Goal: Register for event/course

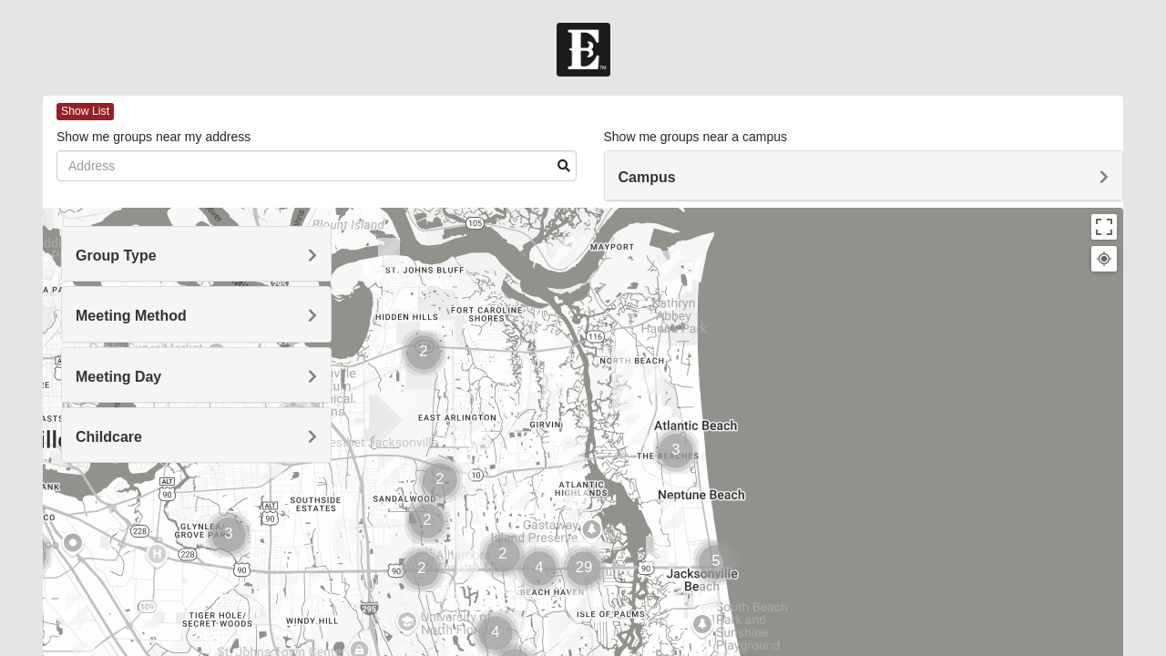
scroll to position [73, 0]
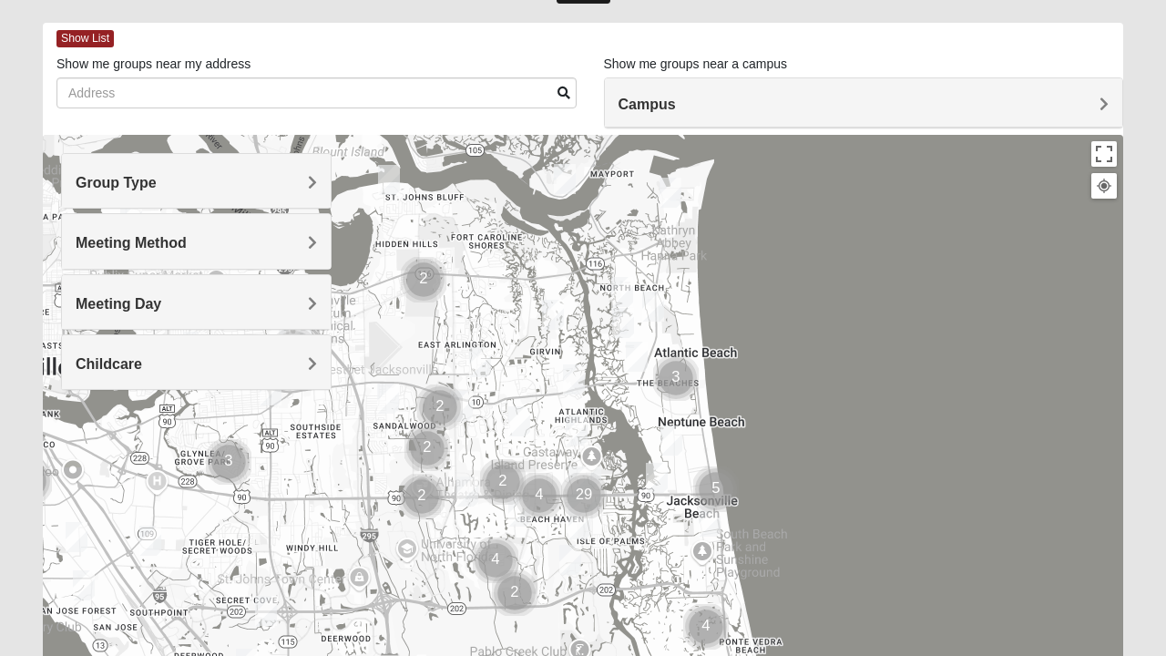
click at [138, 202] on div "Group Type" at bounding box center [196, 181] width 269 height 54
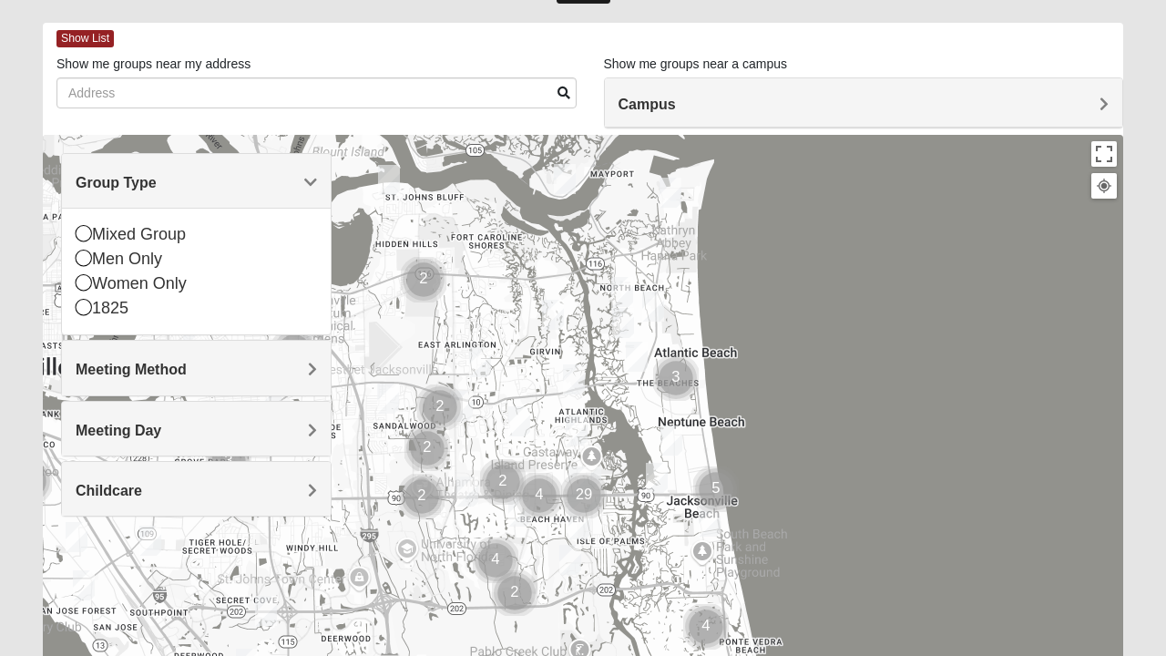
click at [86, 237] on icon at bounding box center [84, 233] width 16 height 16
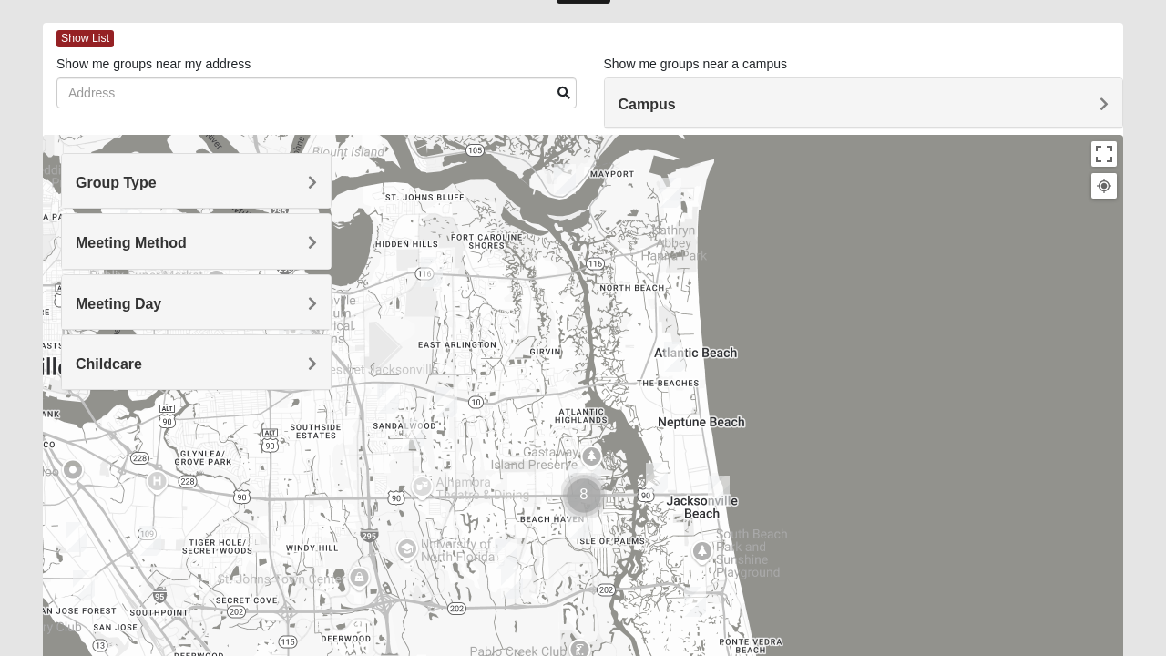
click at [120, 189] on span "Group Type" at bounding box center [116, 182] width 81 height 15
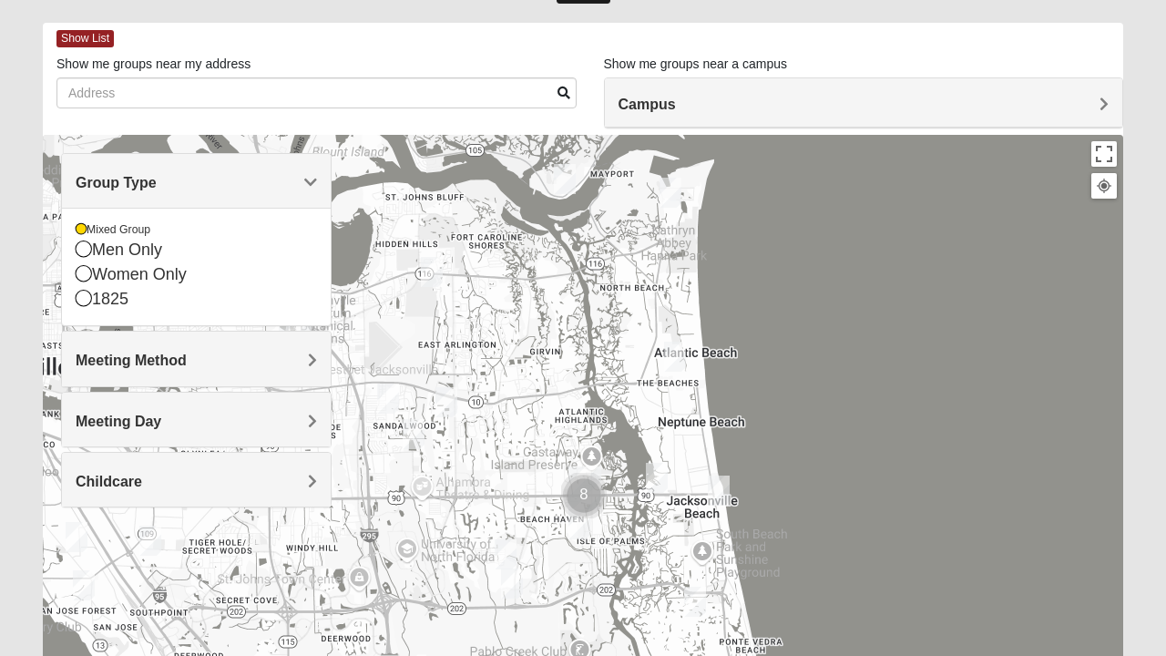
click at [95, 262] on div "Women Only" at bounding box center [196, 274] width 241 height 25
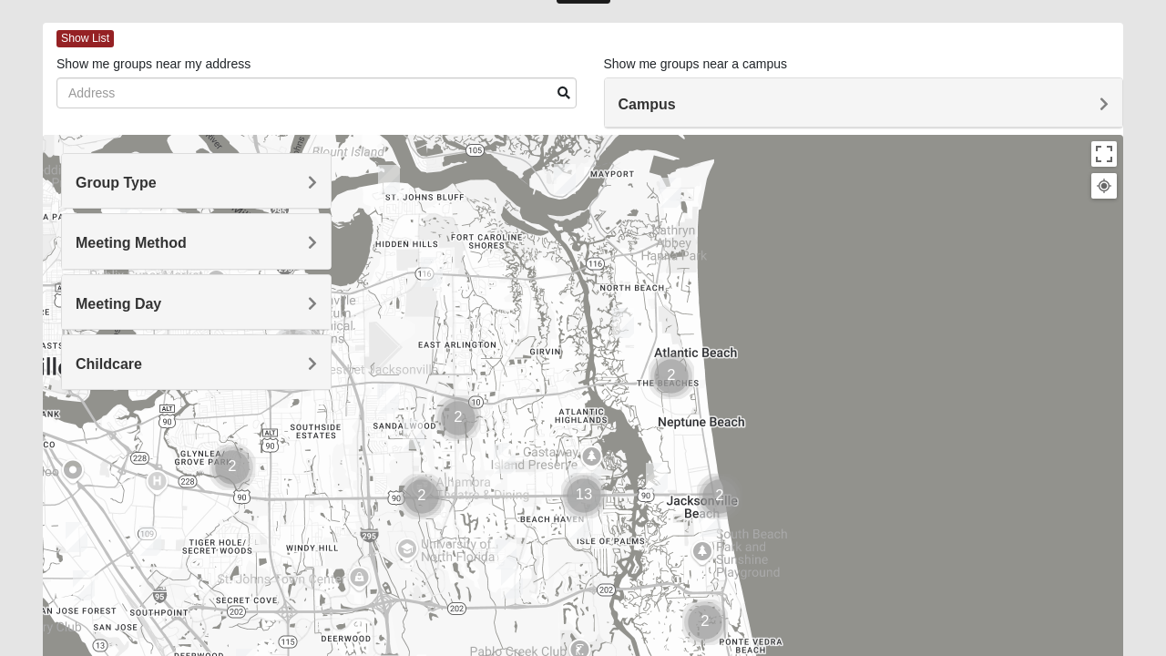
click at [113, 184] on span "Group Type" at bounding box center [116, 182] width 81 height 15
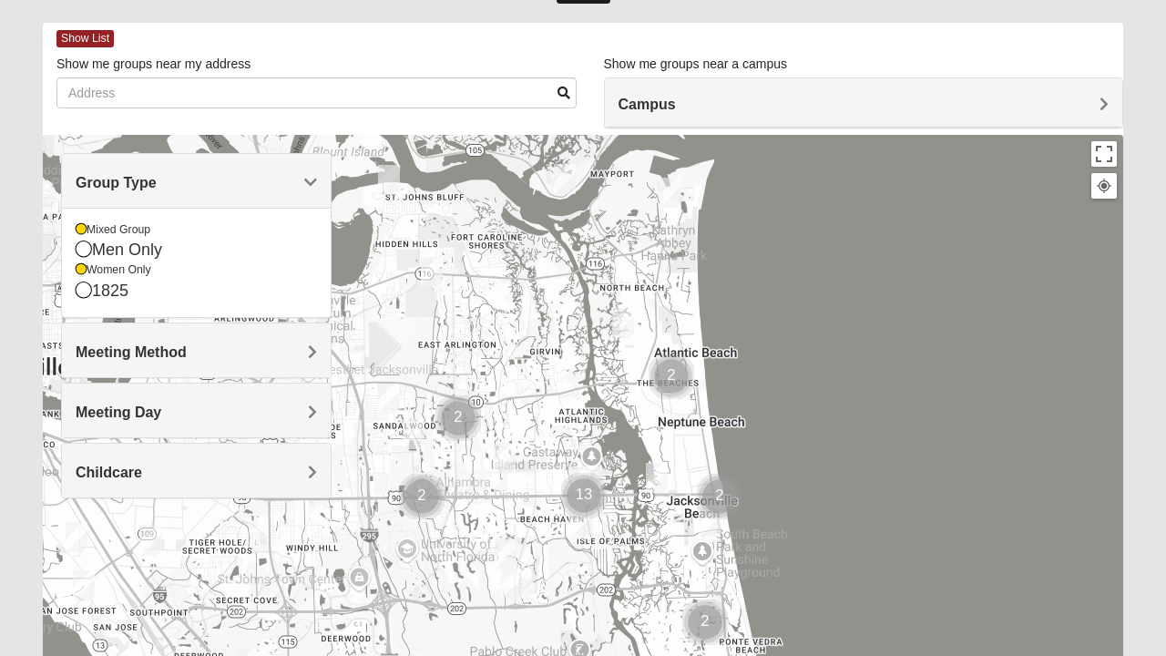
click at [84, 264] on icon at bounding box center [81, 269] width 11 height 11
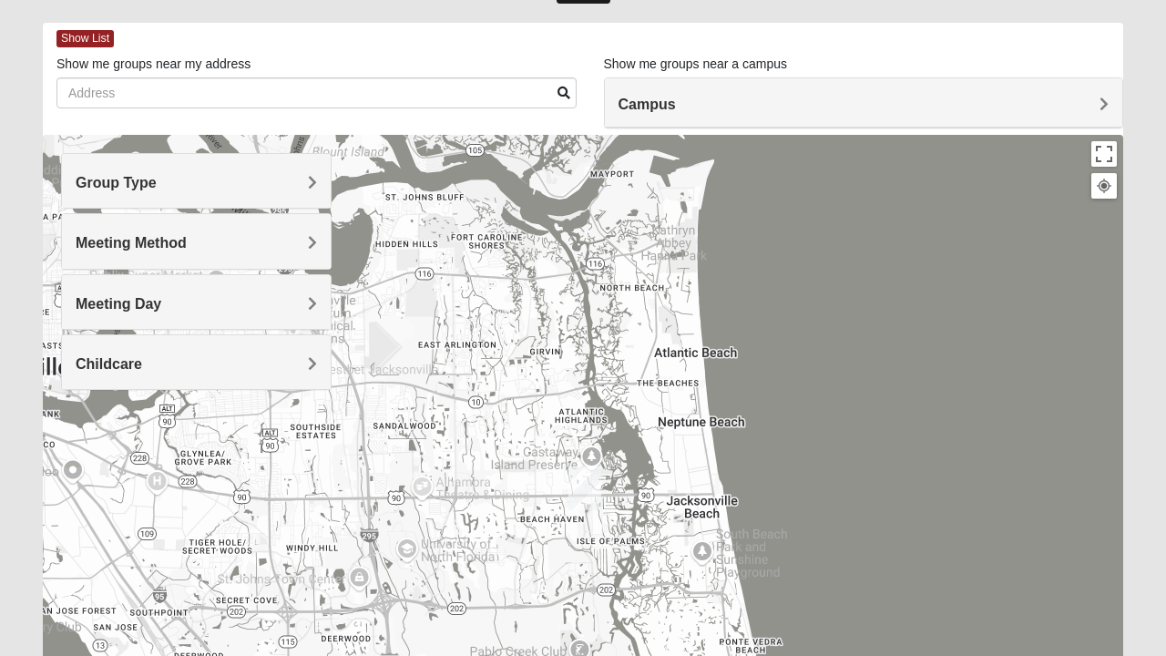
click at [86, 273] on icon at bounding box center [84, 273] width 16 height 16
click at [93, 248] on span "Meeting Method" at bounding box center [131, 242] width 111 height 15
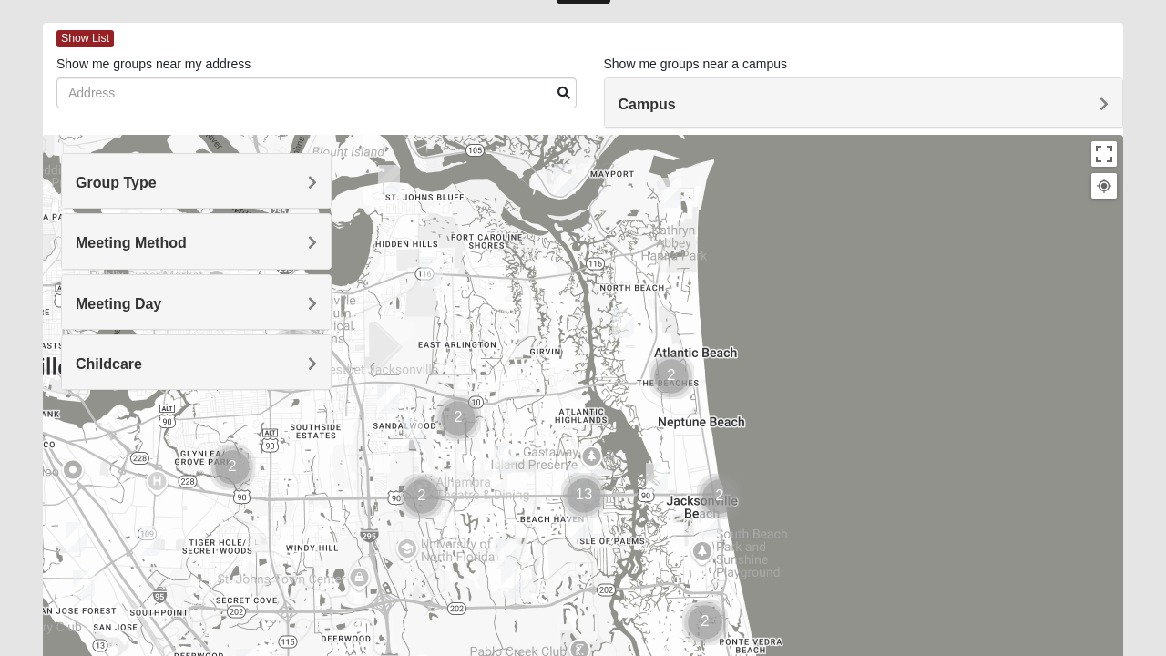
click at [120, 186] on span "Group Type" at bounding box center [116, 182] width 81 height 15
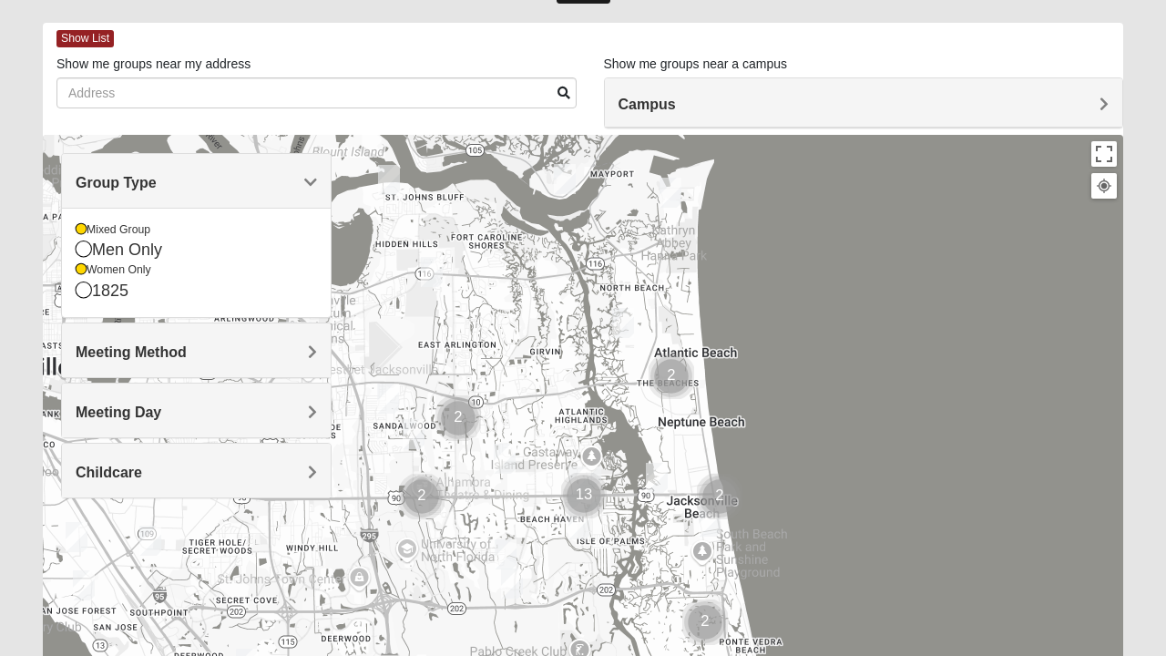
click at [87, 266] on div "Women Only" at bounding box center [196, 269] width 241 height 15
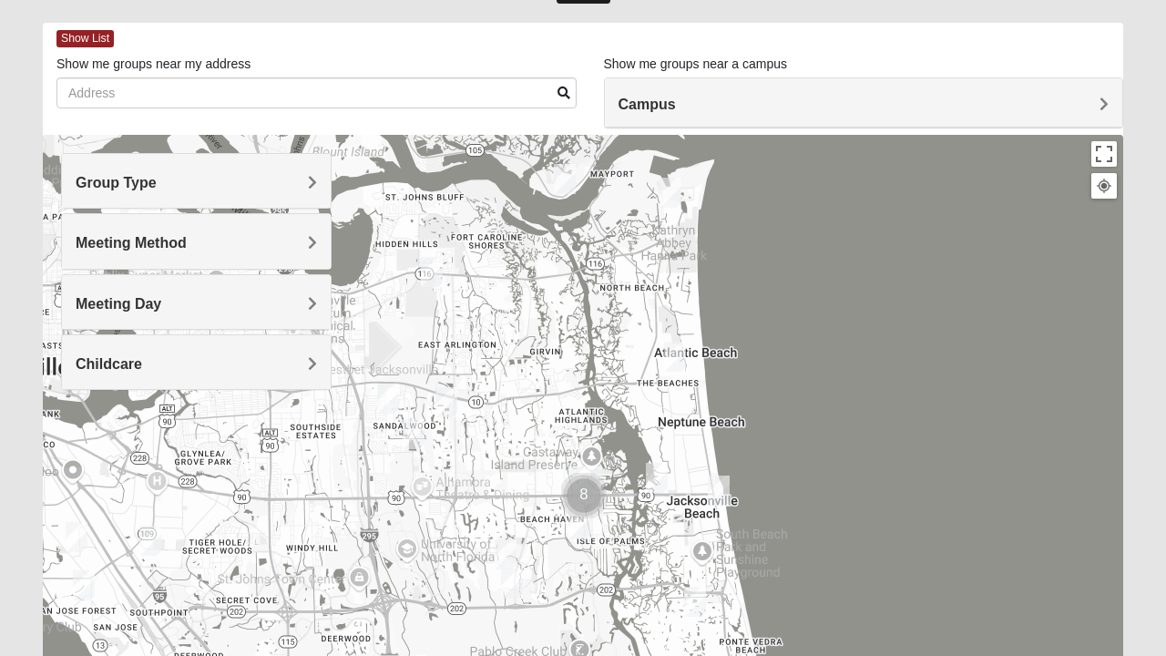
click at [102, 186] on span "Group Type" at bounding box center [116, 182] width 81 height 15
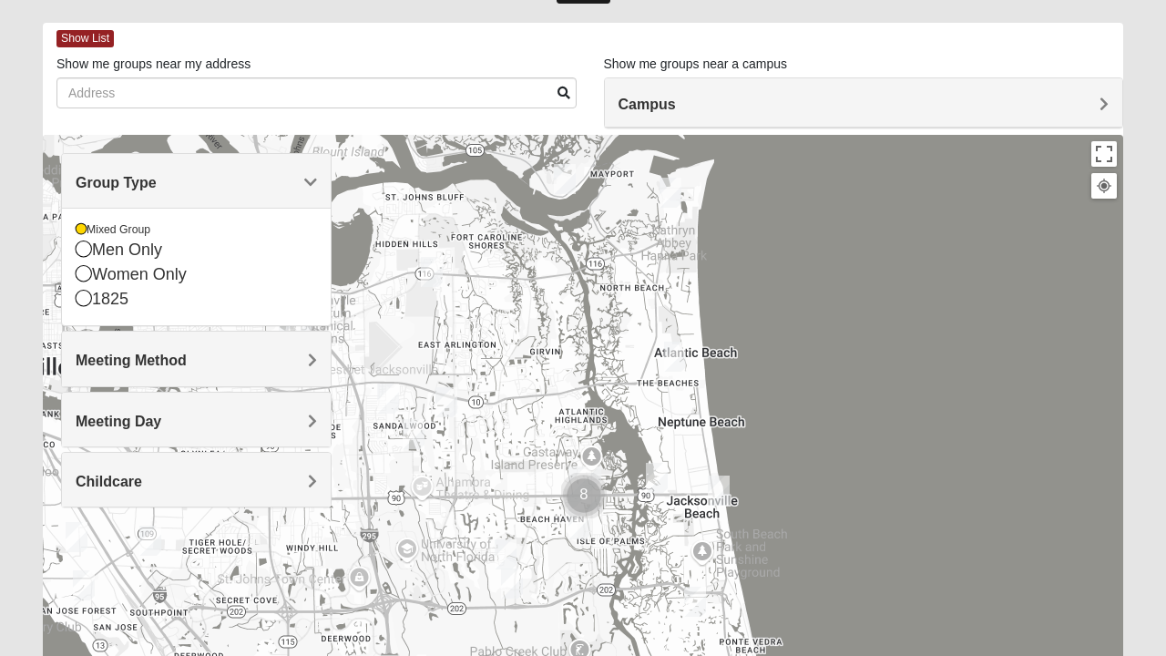
click at [86, 250] on icon at bounding box center [84, 249] width 16 height 16
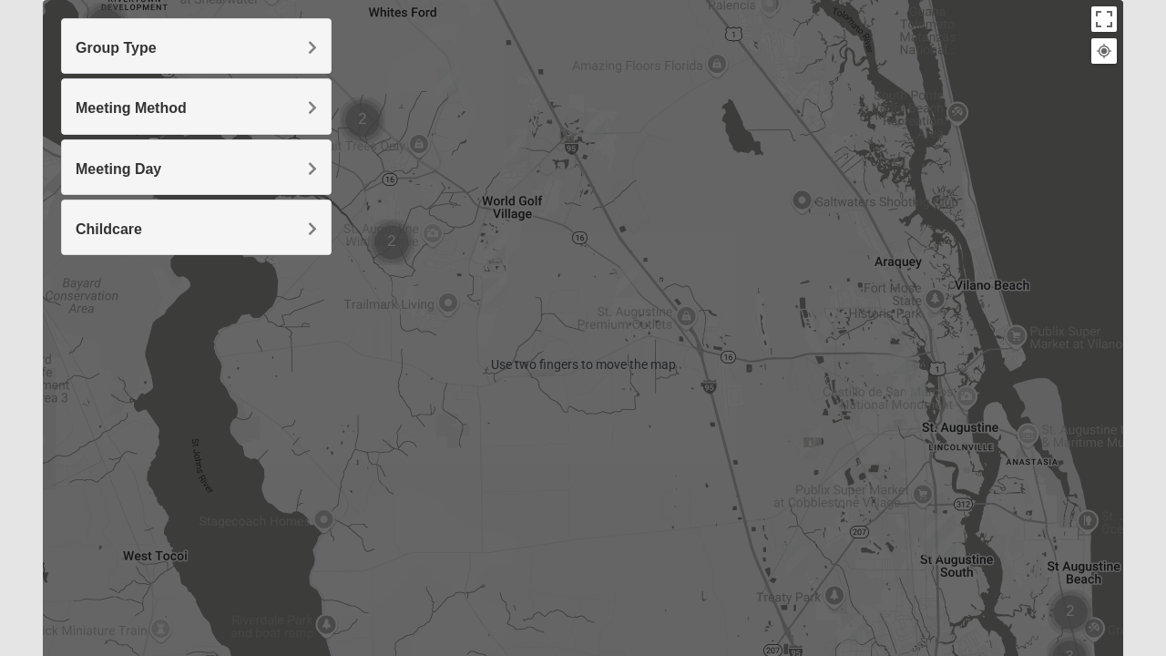
scroll to position [210, 0]
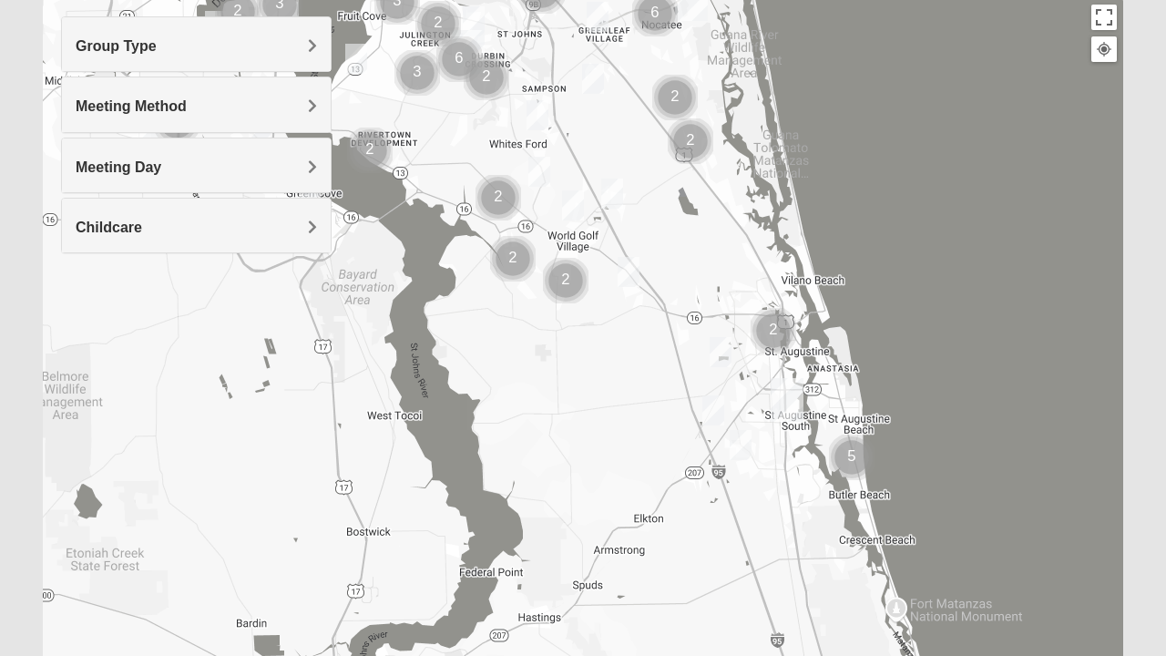
click at [714, 407] on img "Mixed Noteware 32084" at bounding box center [713, 410] width 36 height 45
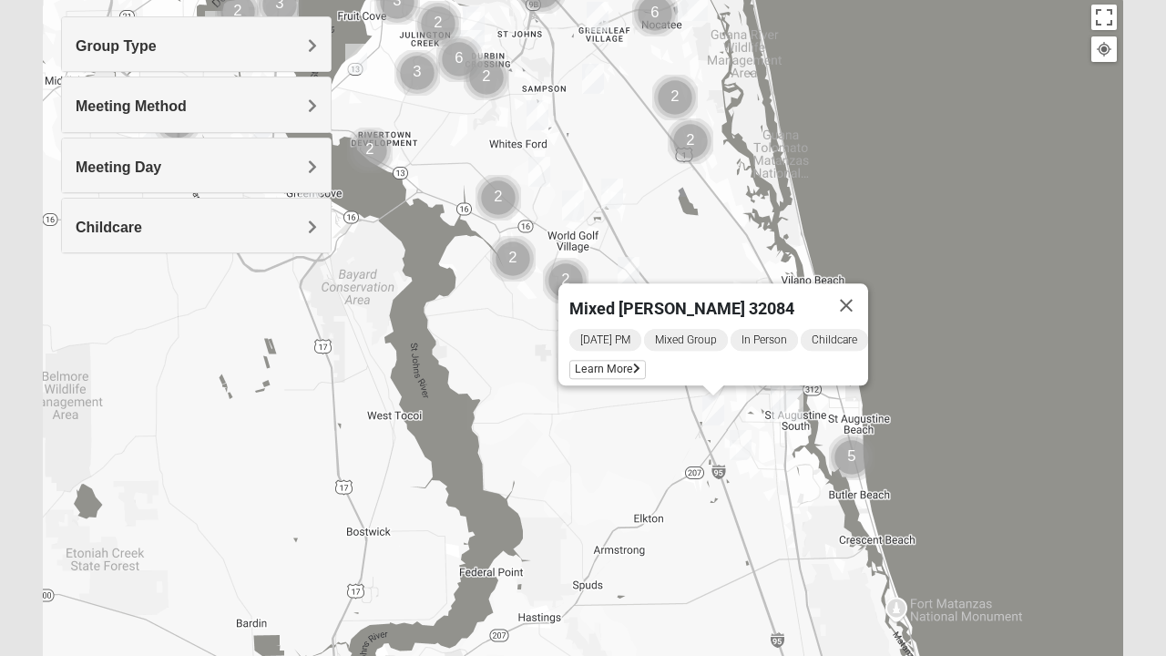
click at [851, 283] on button "Close" at bounding box center [847, 305] width 44 height 44
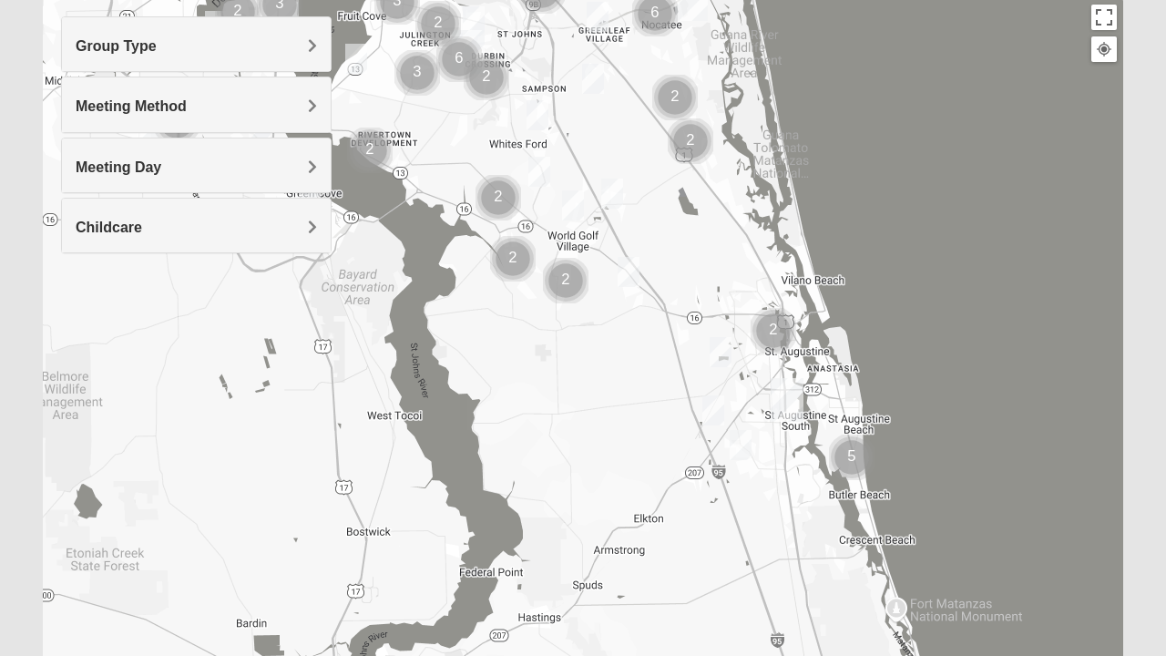
click at [790, 399] on img "St. Augustine (Coming Soon)" at bounding box center [787, 400] width 47 height 58
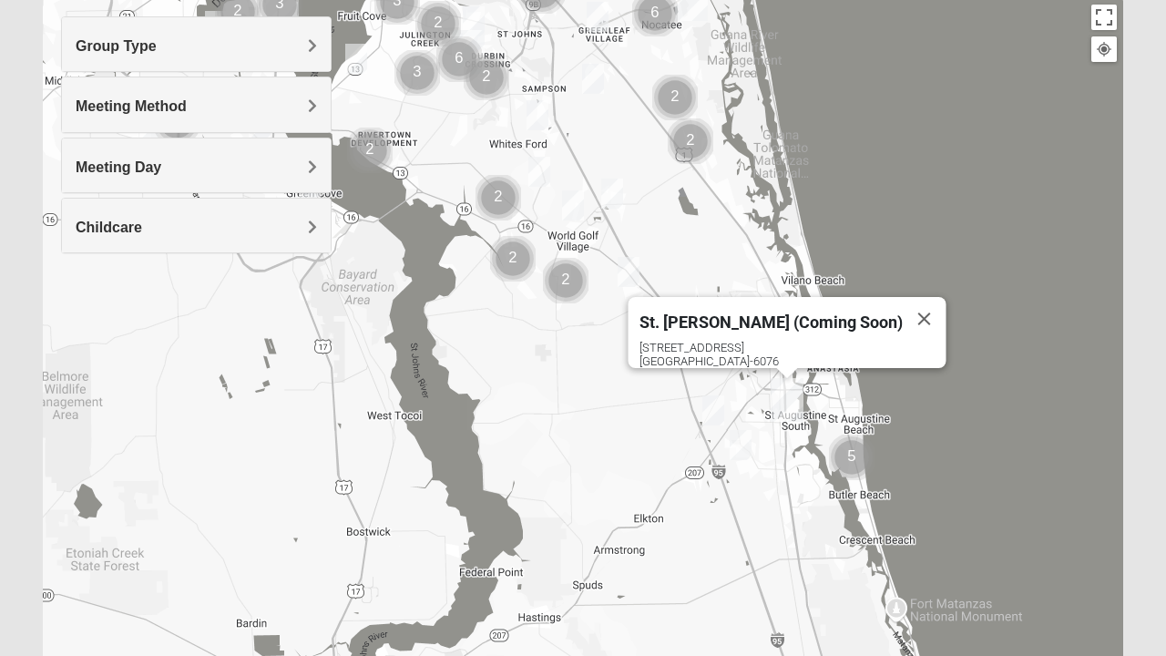
click at [903, 307] on button "Close" at bounding box center [925, 319] width 44 height 44
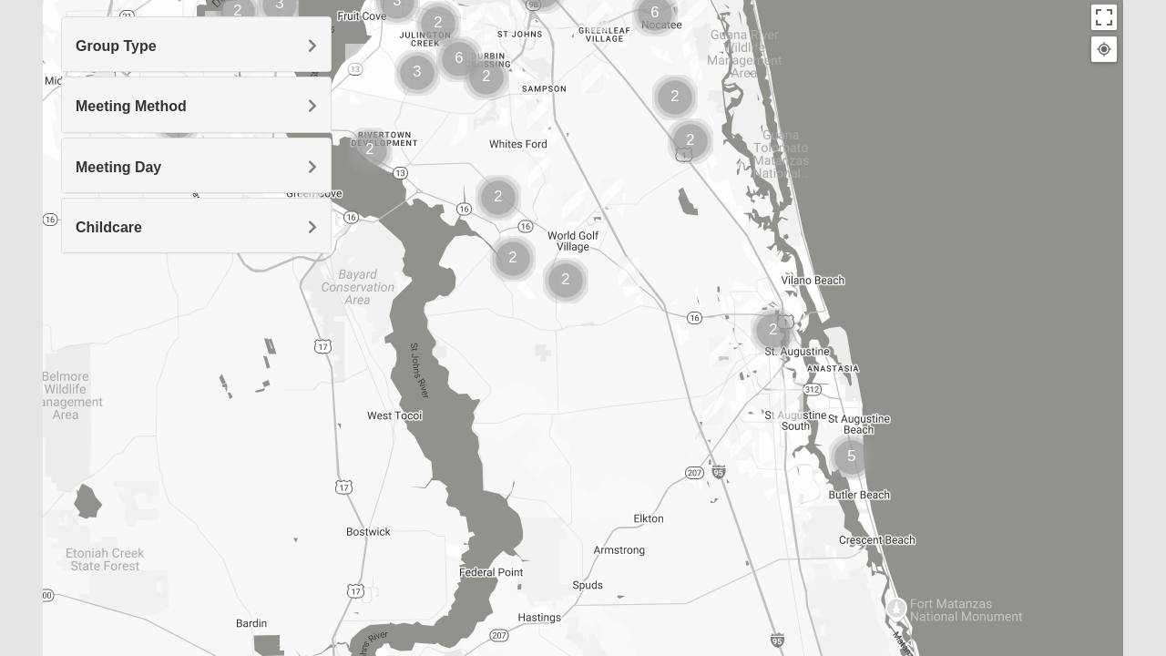
click at [714, 363] on img "Mixed Marenco 32084" at bounding box center [720, 352] width 36 height 45
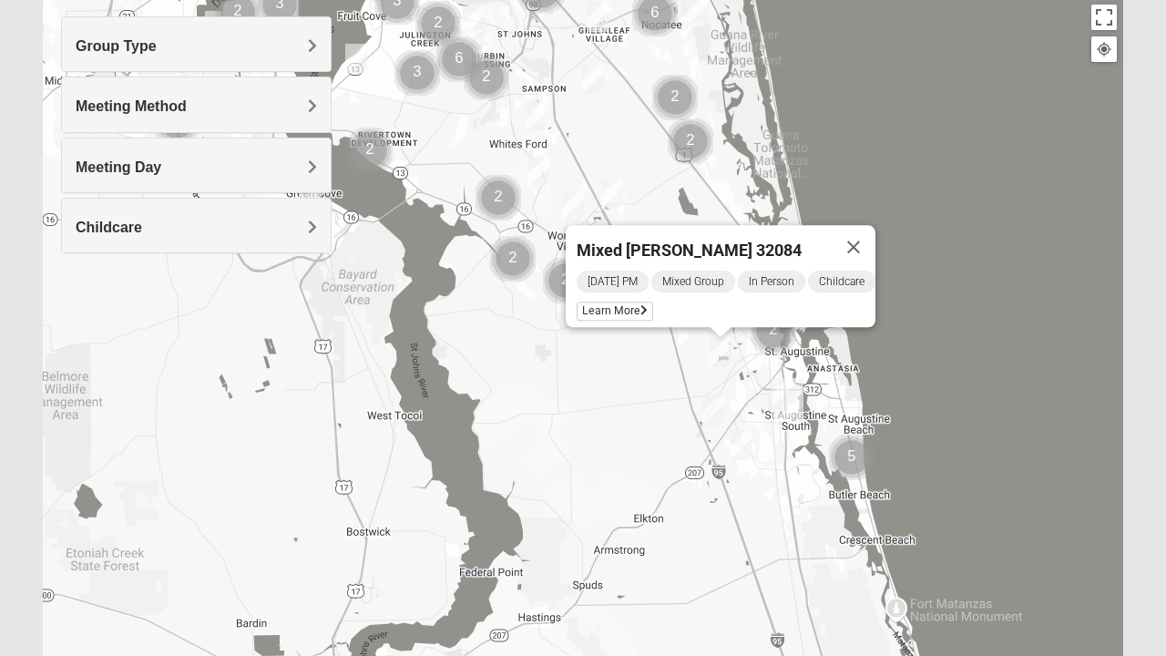
click at [858, 237] on button "Close" at bounding box center [854, 247] width 44 height 44
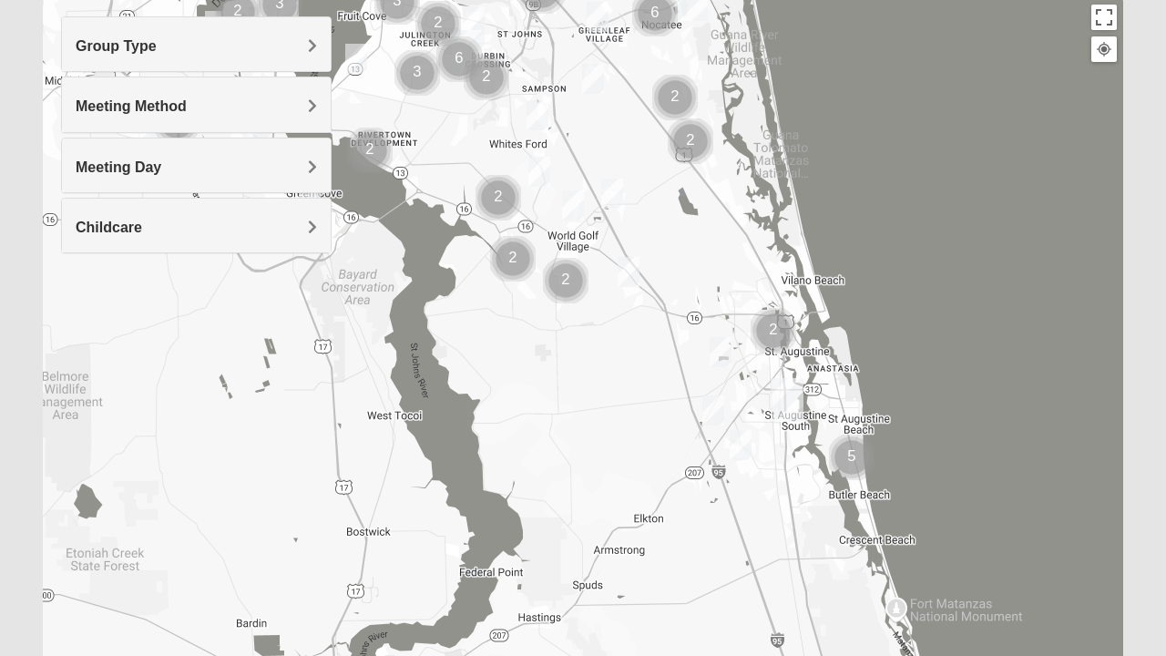
click at [716, 403] on img "Mixed Noteware 32084" at bounding box center [713, 410] width 36 height 45
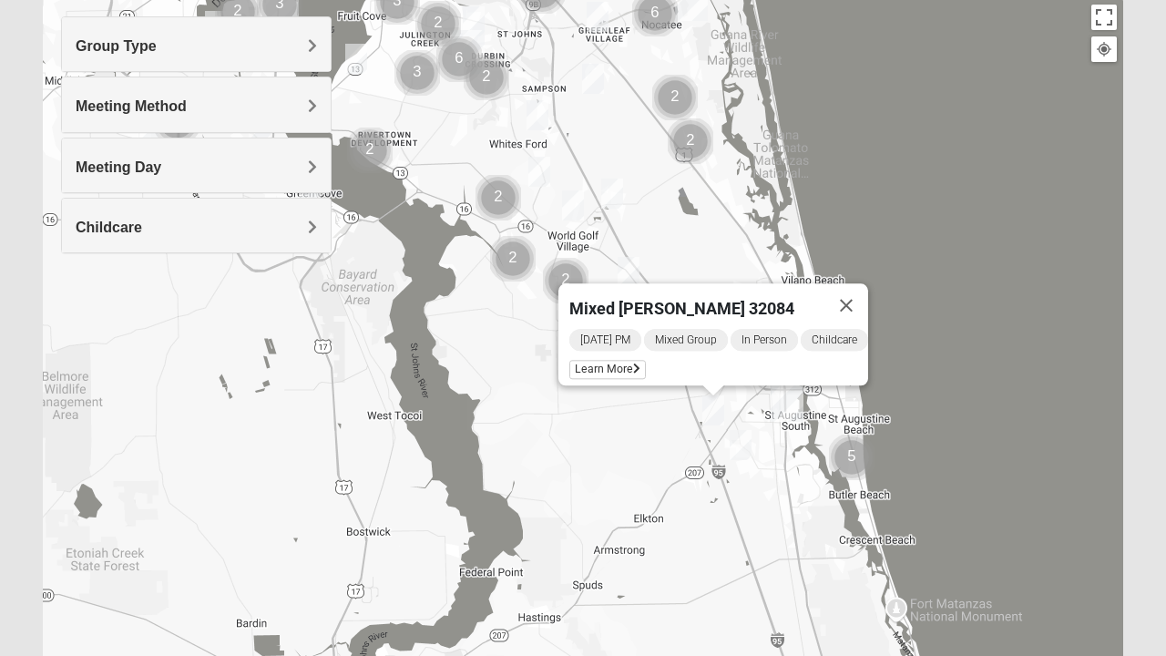
click at [848, 288] on button "Close" at bounding box center [847, 305] width 44 height 44
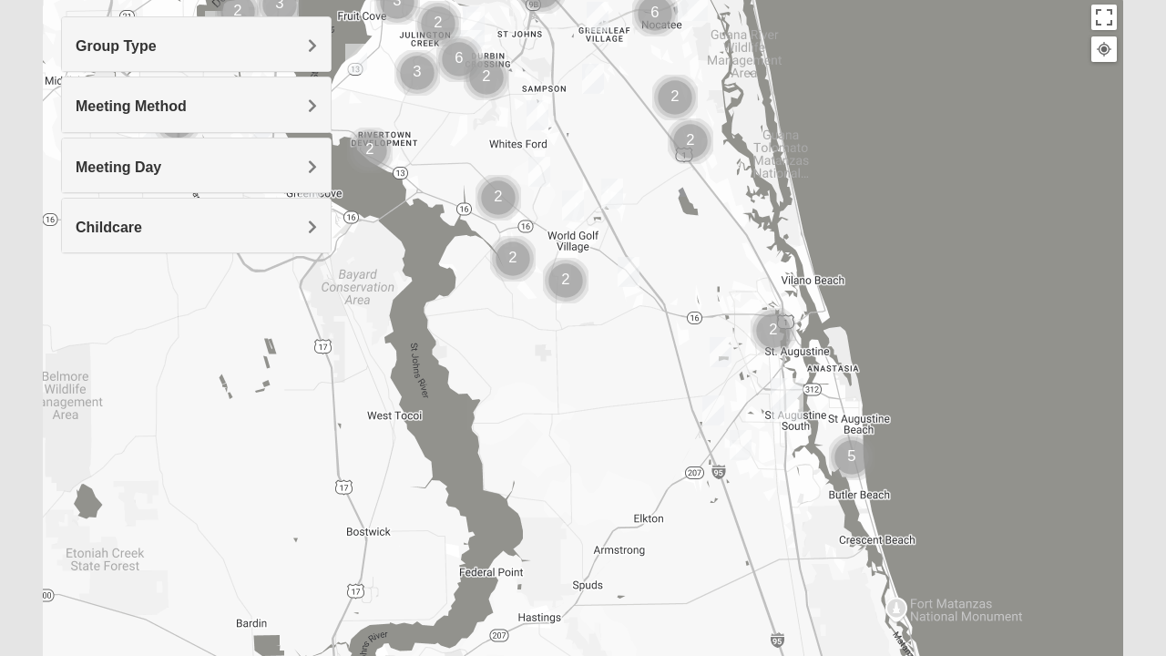
click at [740, 444] on img "Mixed McClellan 32086" at bounding box center [741, 445] width 36 height 45
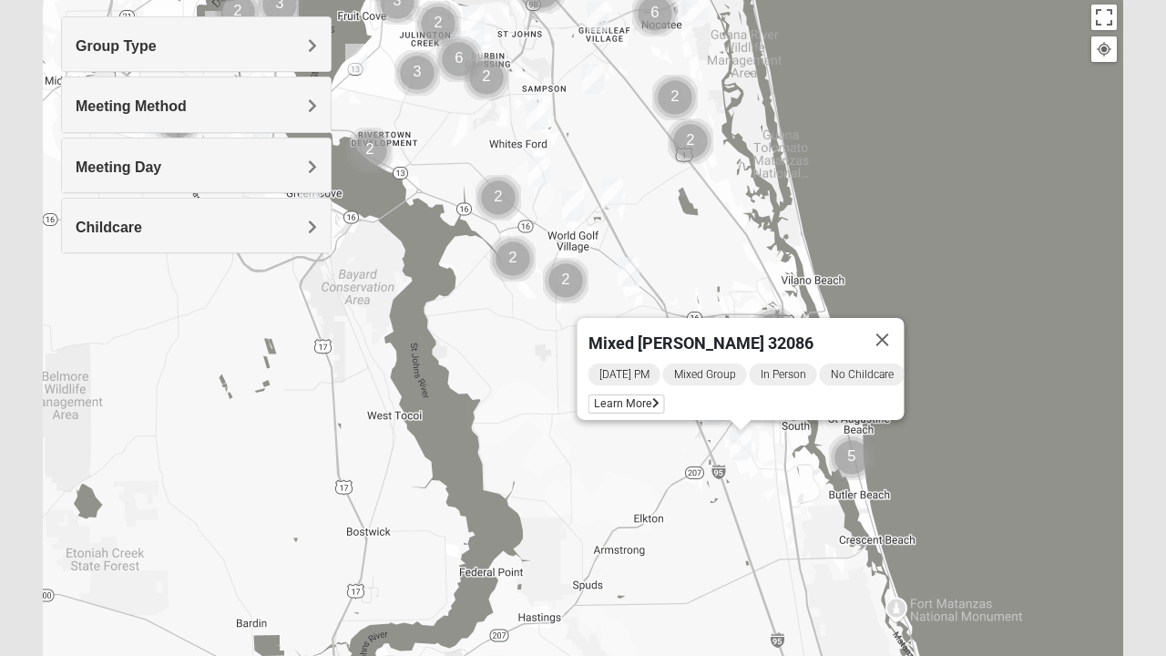
click at [905, 335] on button "Close" at bounding box center [883, 340] width 44 height 44
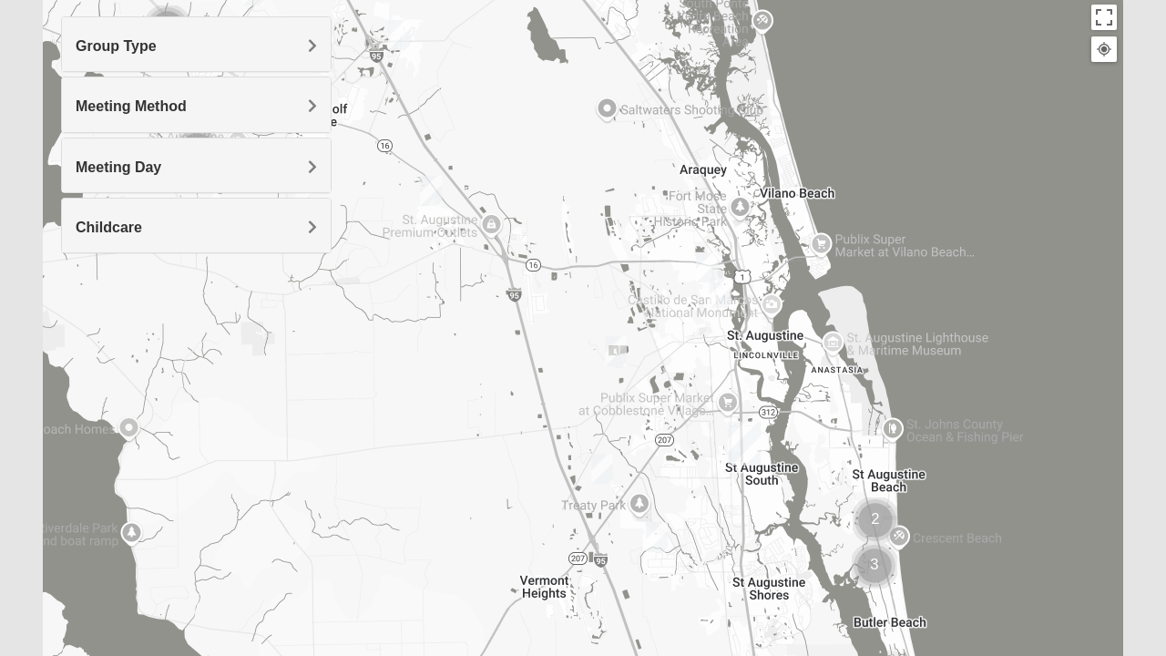
click at [702, 259] on img "Mens Griffin 32084" at bounding box center [707, 267] width 36 height 45
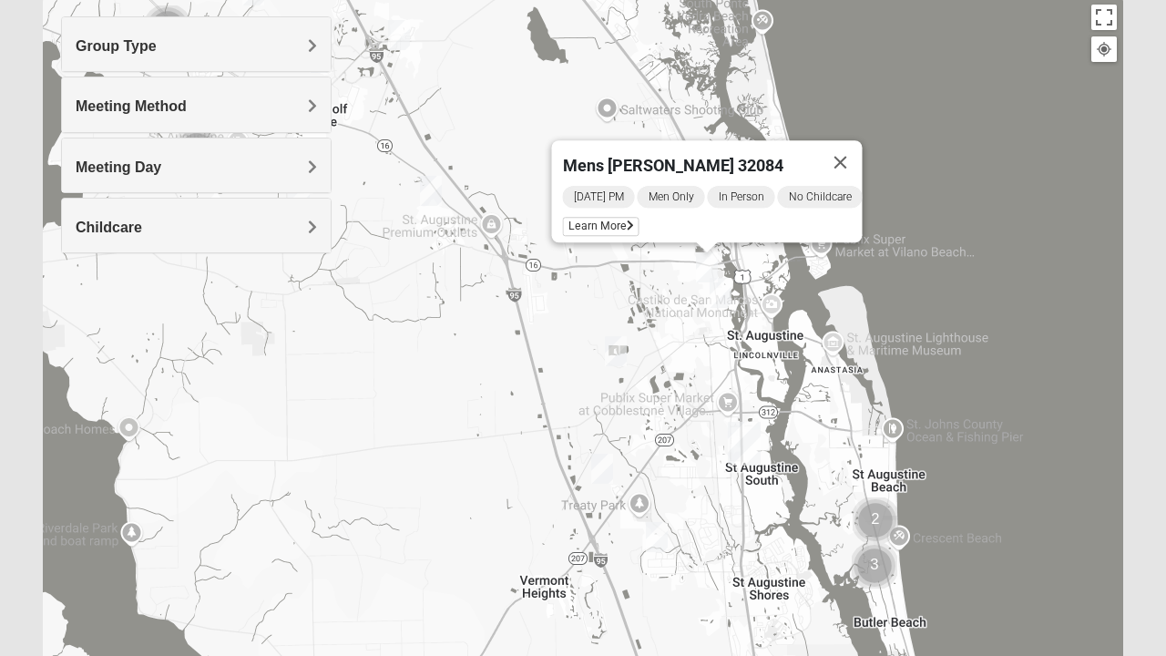
click at [844, 155] on button "Close" at bounding box center [841, 162] width 44 height 44
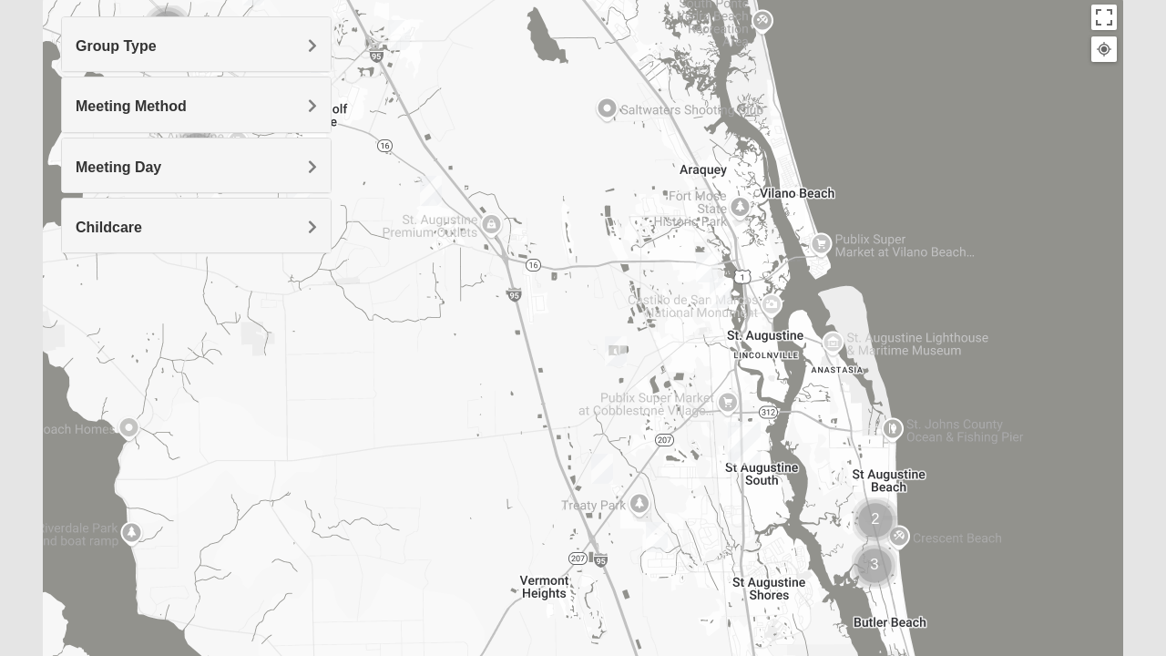
click at [611, 354] on img "Mixed Marenco 32084" at bounding box center [616, 351] width 36 height 45
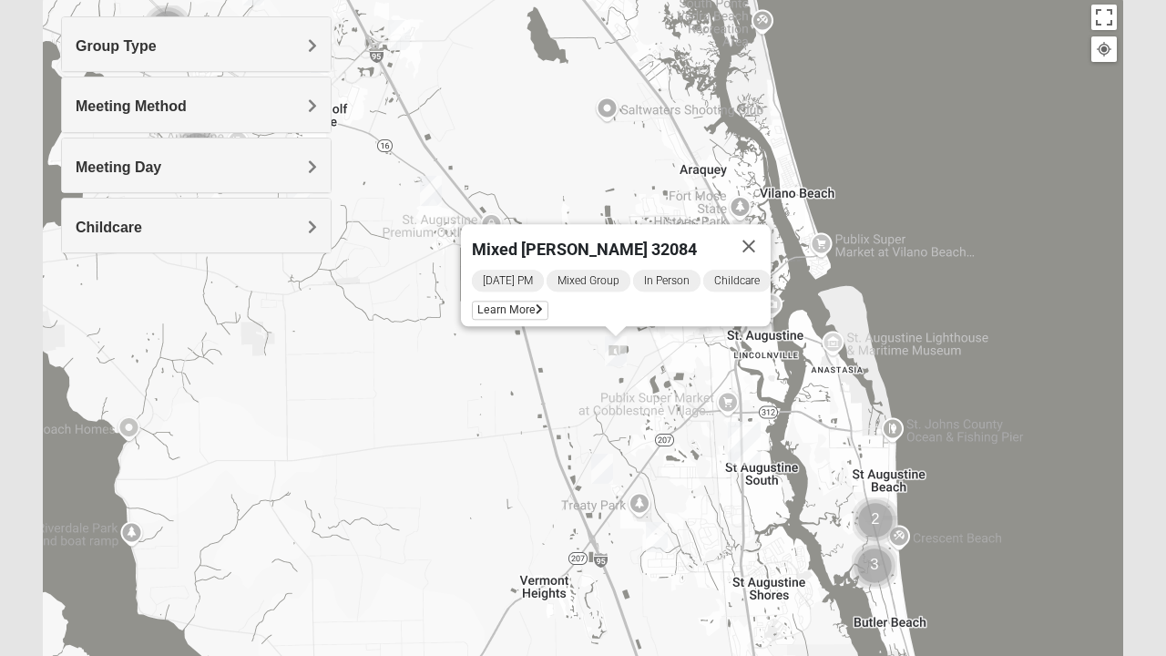
click at [498, 301] on span "Learn More" at bounding box center [510, 310] width 77 height 19
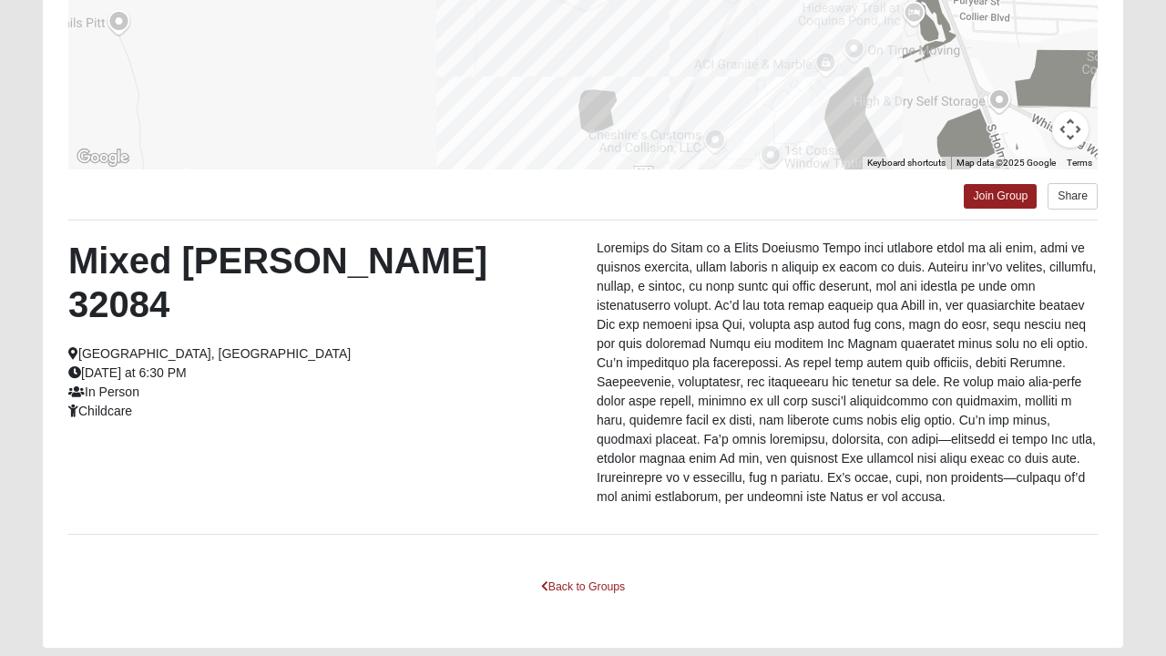
scroll to position [450, 0]
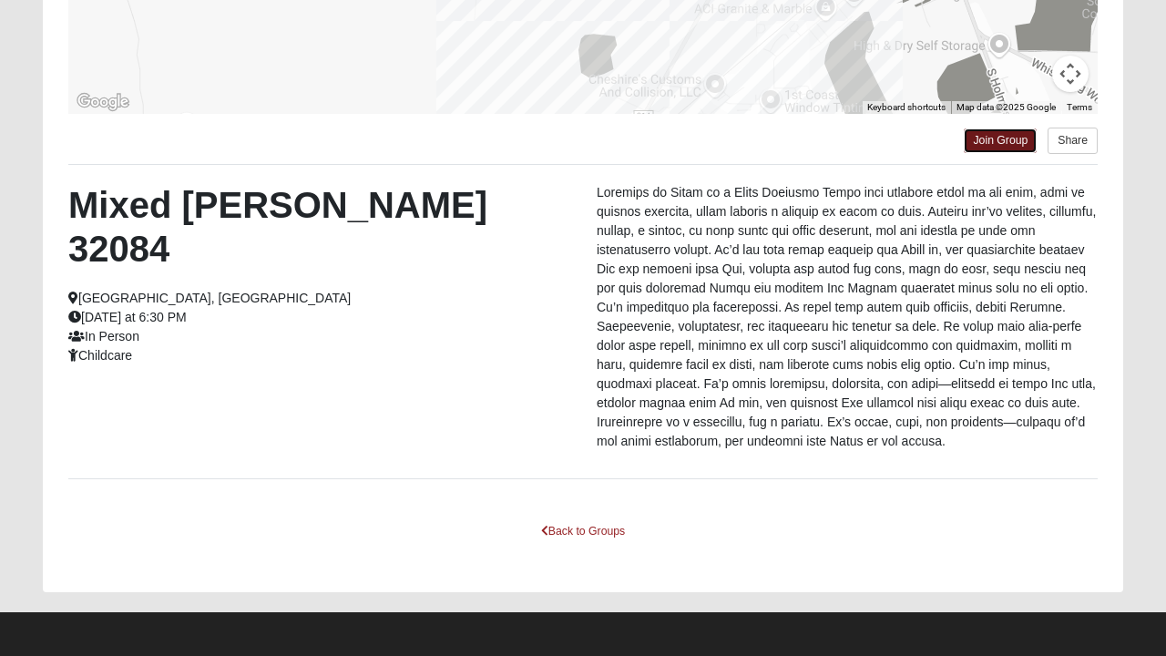
click at [1010, 138] on link "Join Group" at bounding box center [1000, 140] width 73 height 25
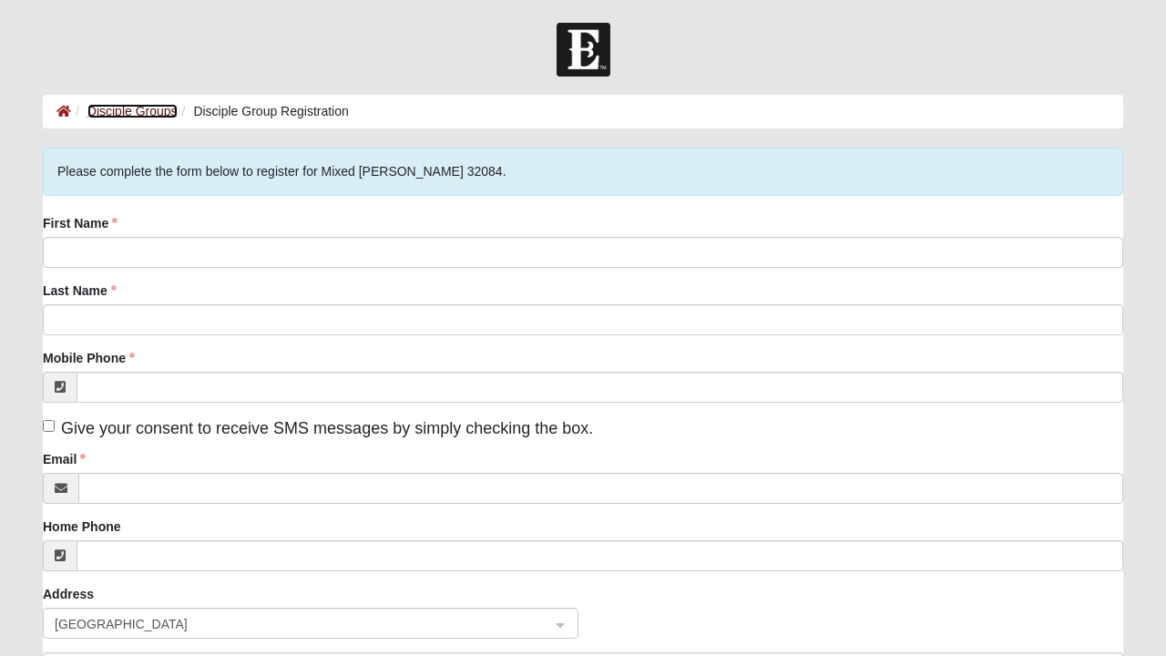
click at [157, 108] on link "Disciple Groups" at bounding box center [132, 111] width 90 height 15
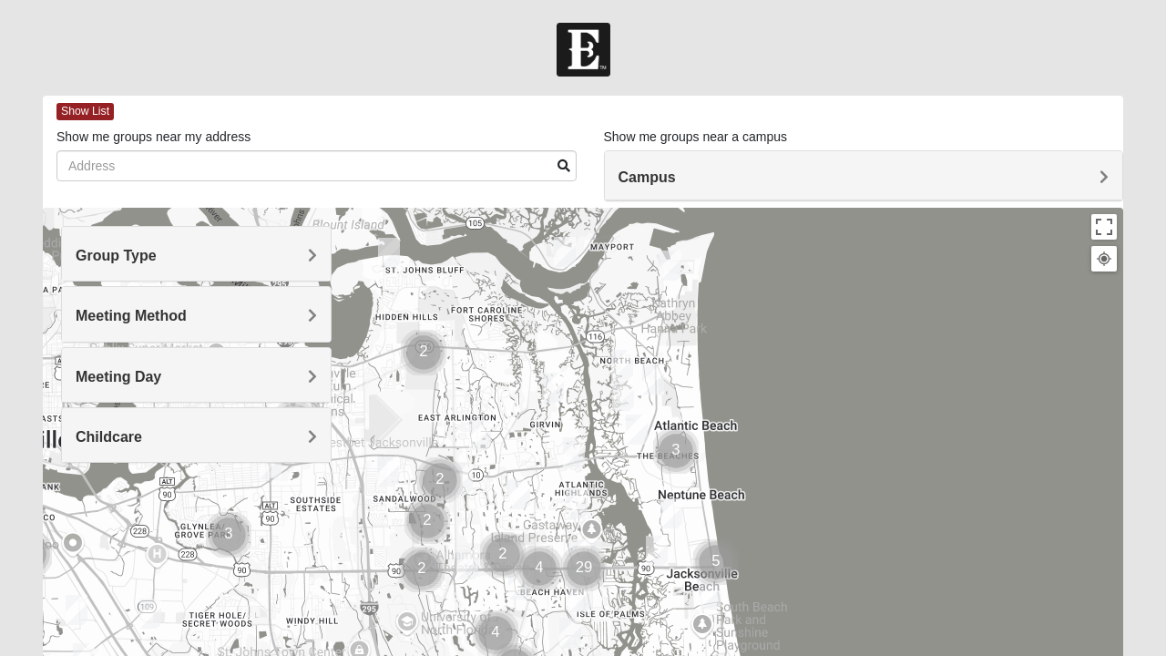
click at [681, 261] on img "Mixed Reed-Watkins 32266" at bounding box center [670, 265] width 36 height 45
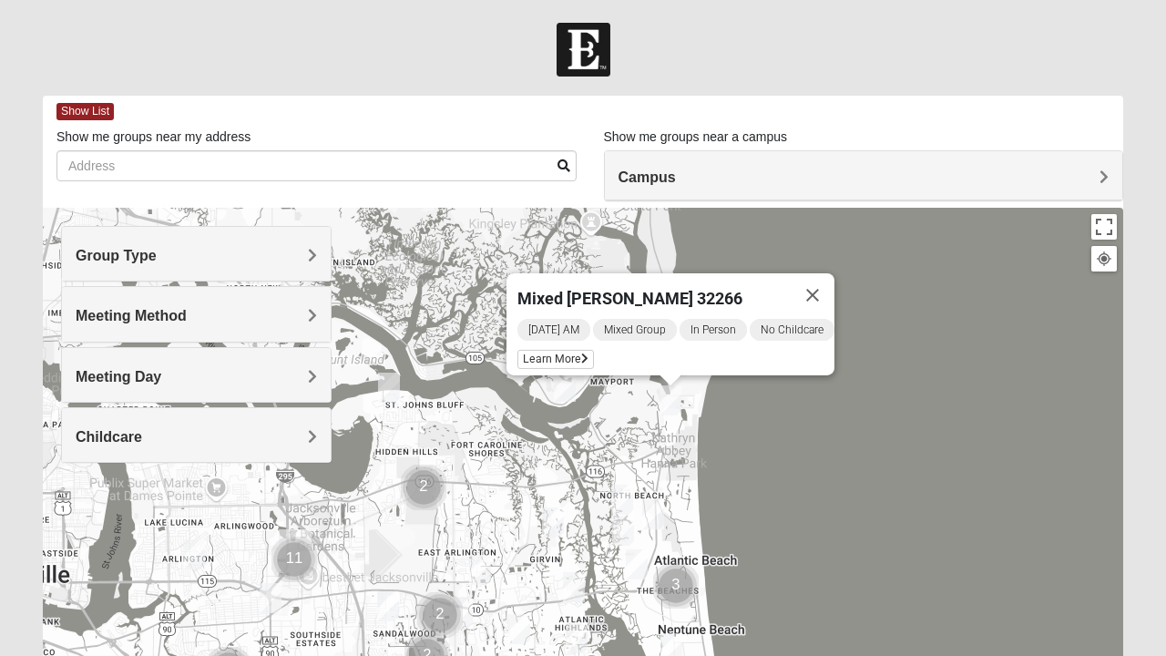
click at [581, 354] on icon at bounding box center [584, 359] width 7 height 11
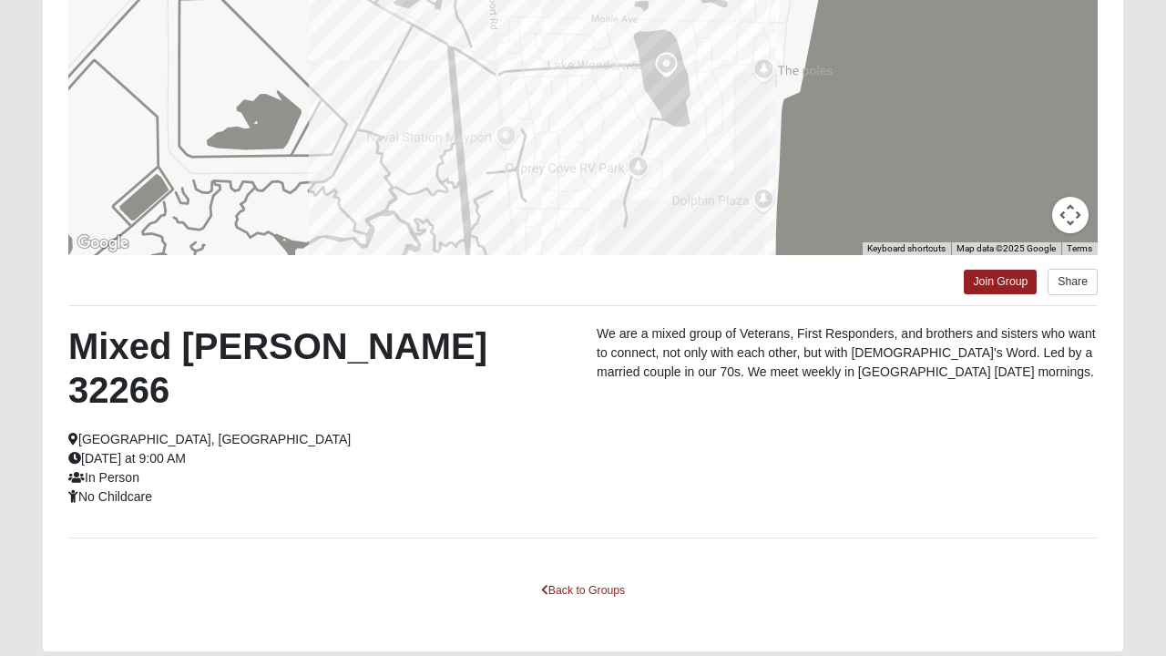
scroll to position [324, 0]
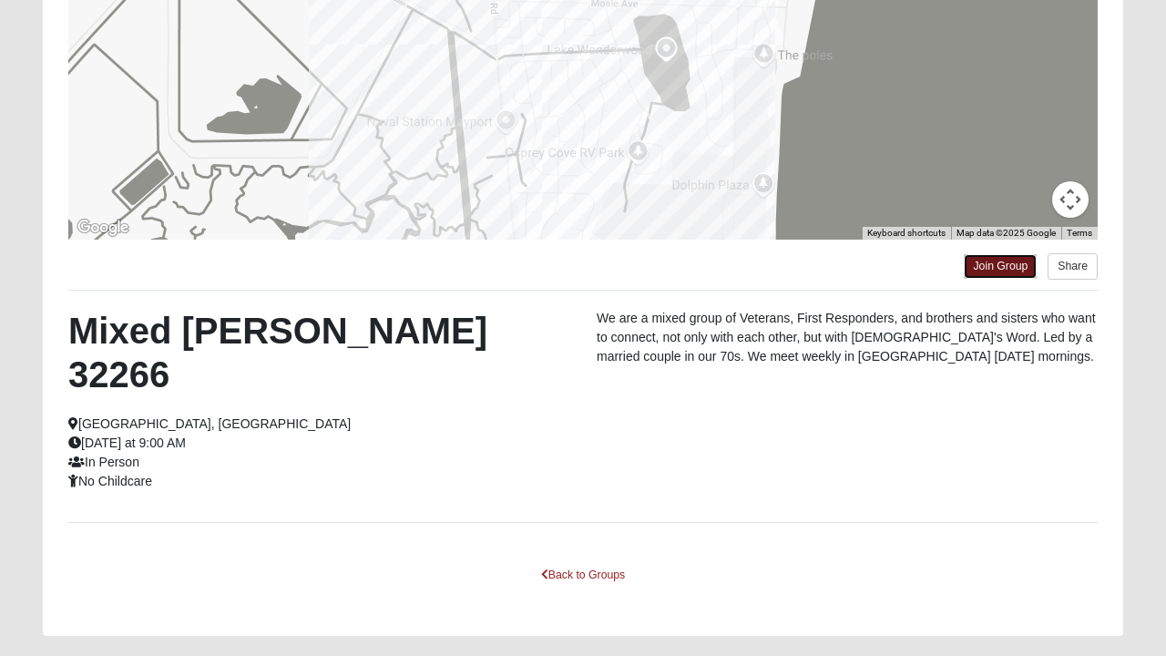
click at [996, 272] on link "Join Group" at bounding box center [1000, 266] width 73 height 25
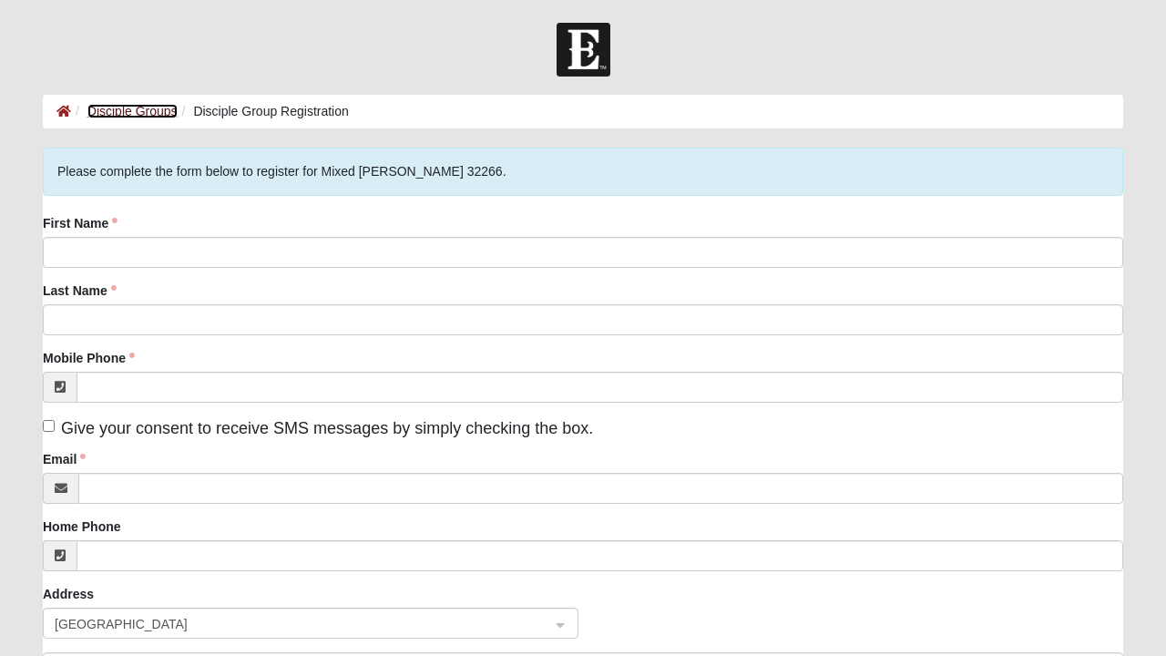
click at [138, 115] on link "Disciple Groups" at bounding box center [132, 111] width 90 height 15
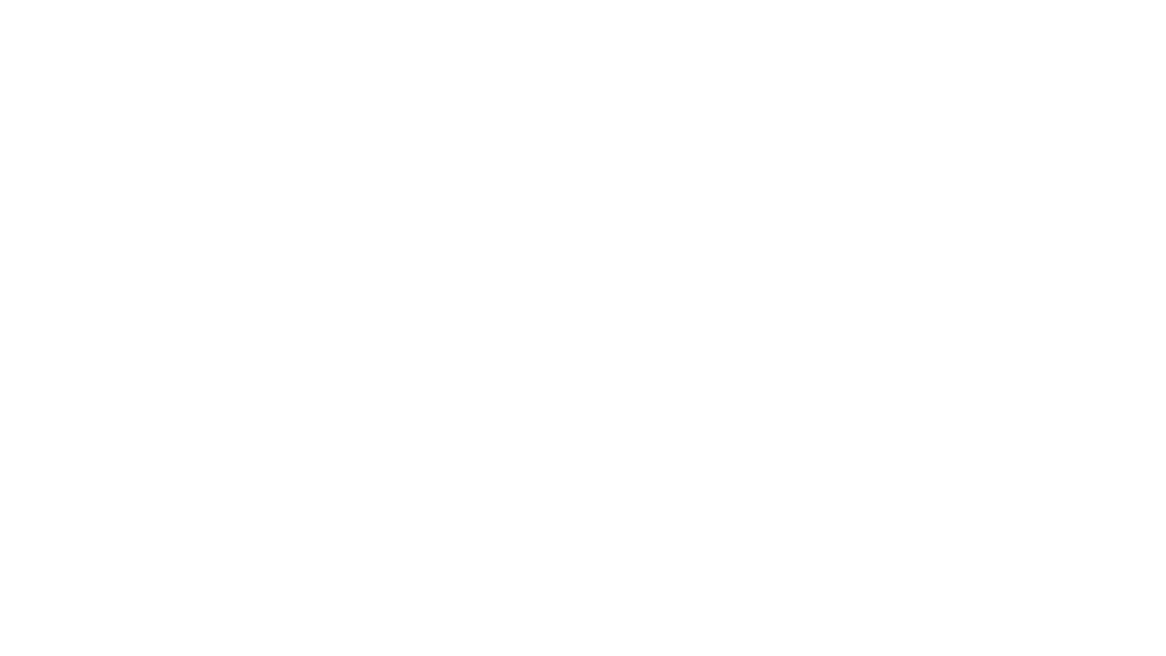
click at [384, 0] on html at bounding box center [583, 0] width 1166 height 0
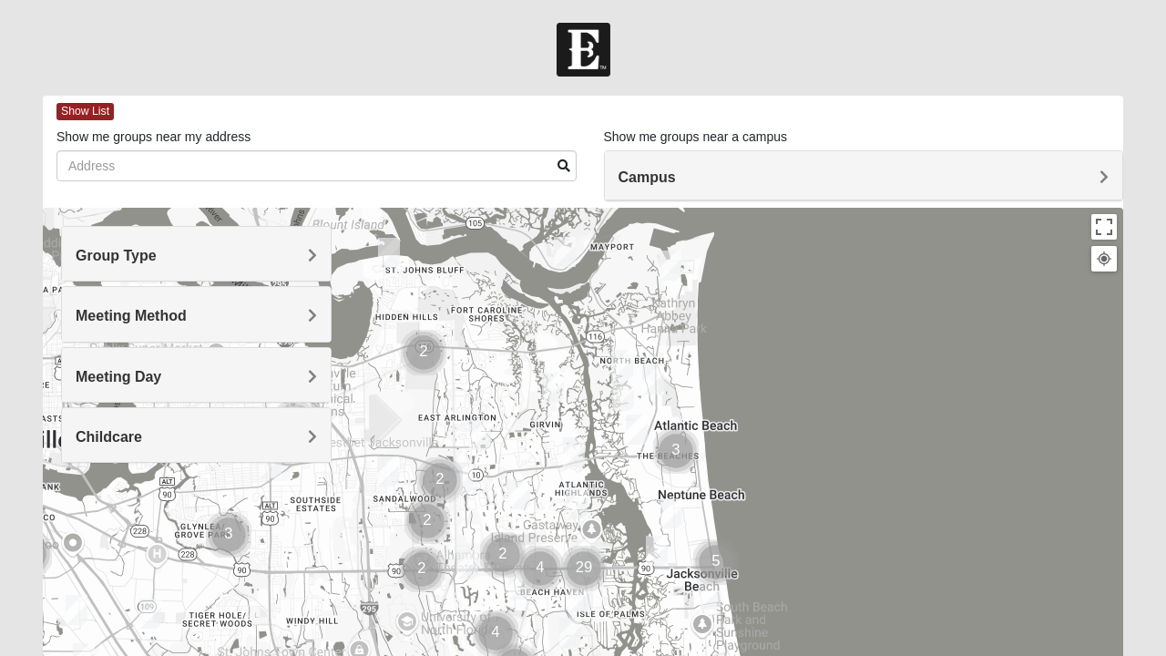
click at [142, 262] on span "Group Type" at bounding box center [116, 255] width 81 height 15
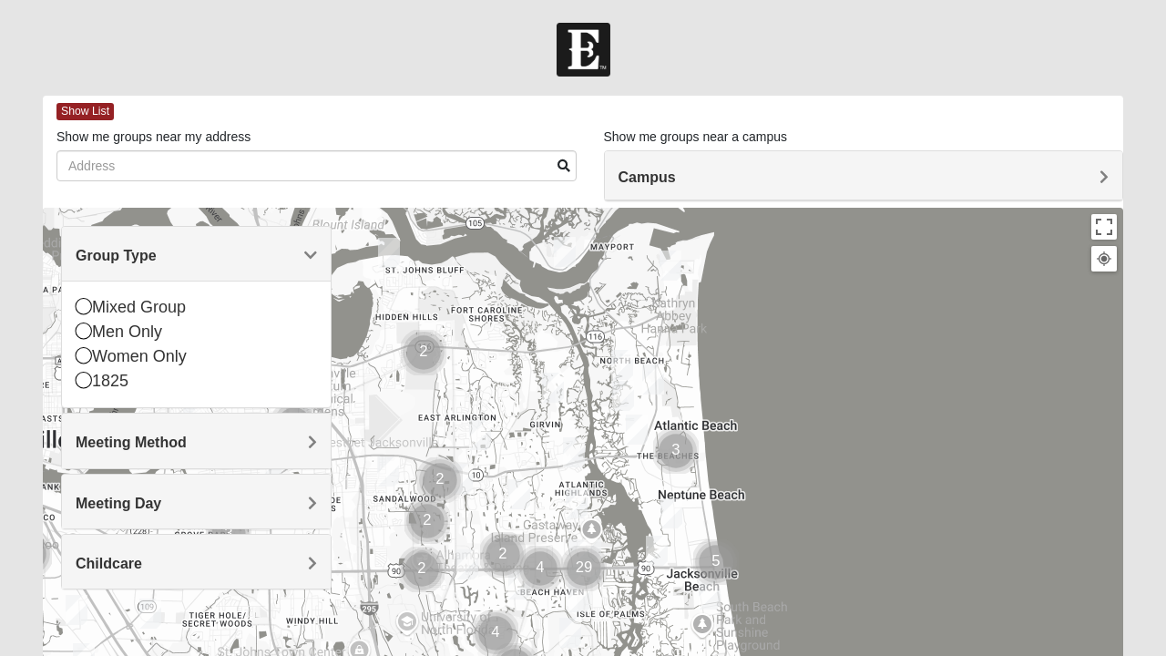
click at [117, 233] on div "Group Type" at bounding box center [196, 254] width 269 height 54
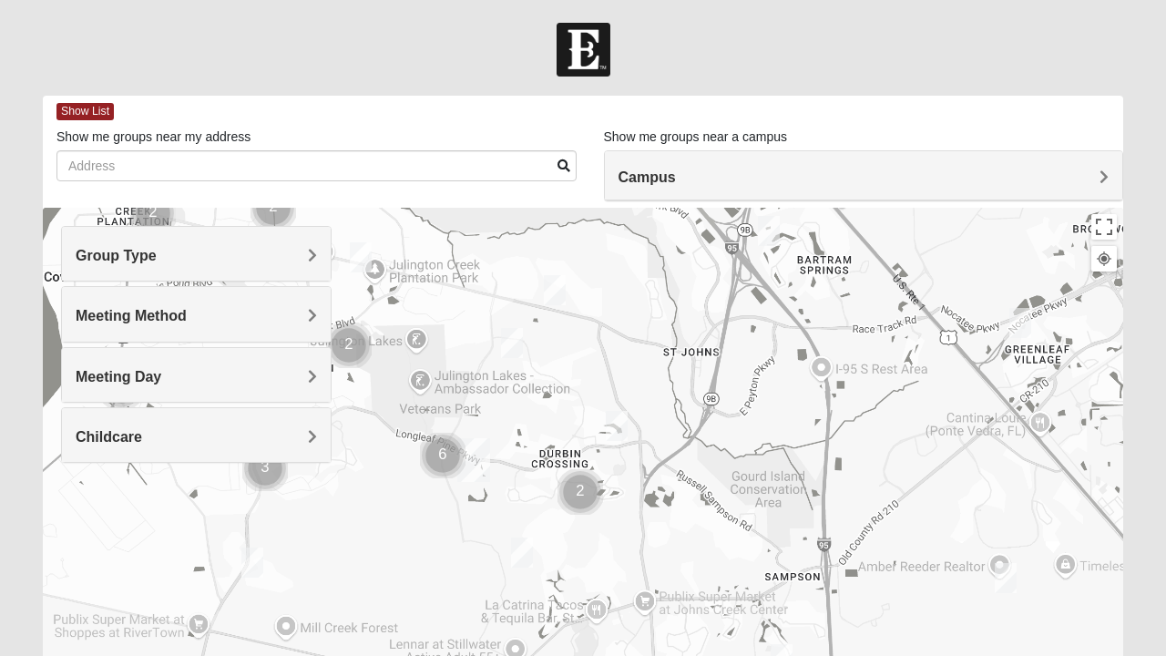
click at [472, 460] on img "Cluster of 6 groups" at bounding box center [443, 456] width 60 height 60
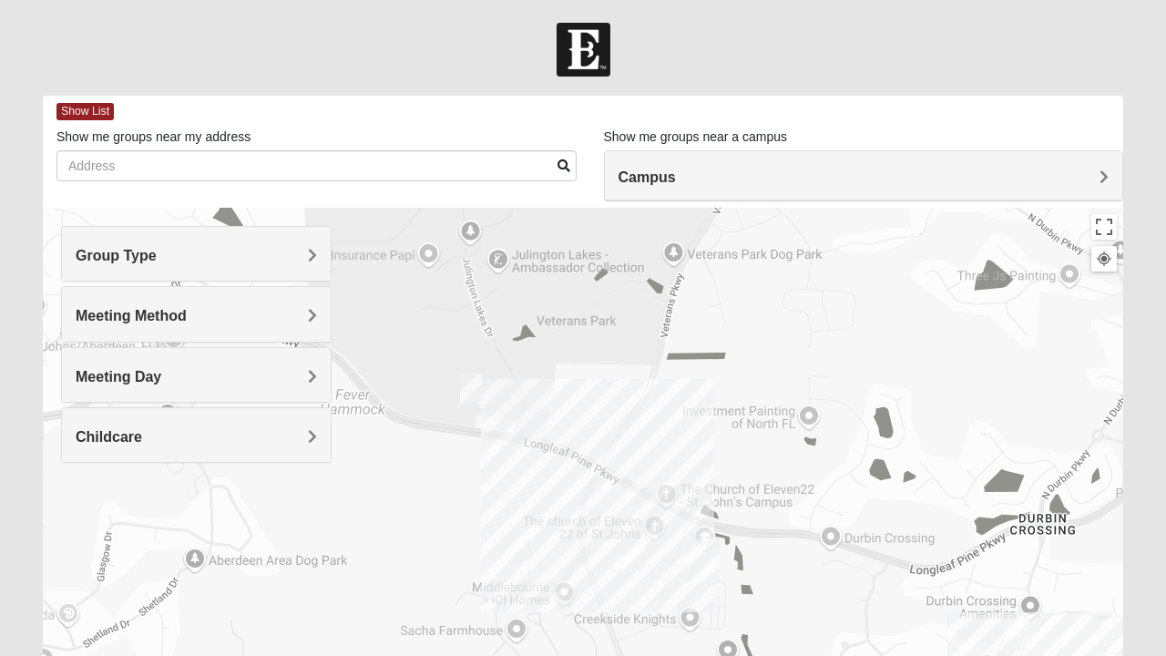
click at [709, 557] on img "St. Johns" at bounding box center [703, 560] width 47 height 58
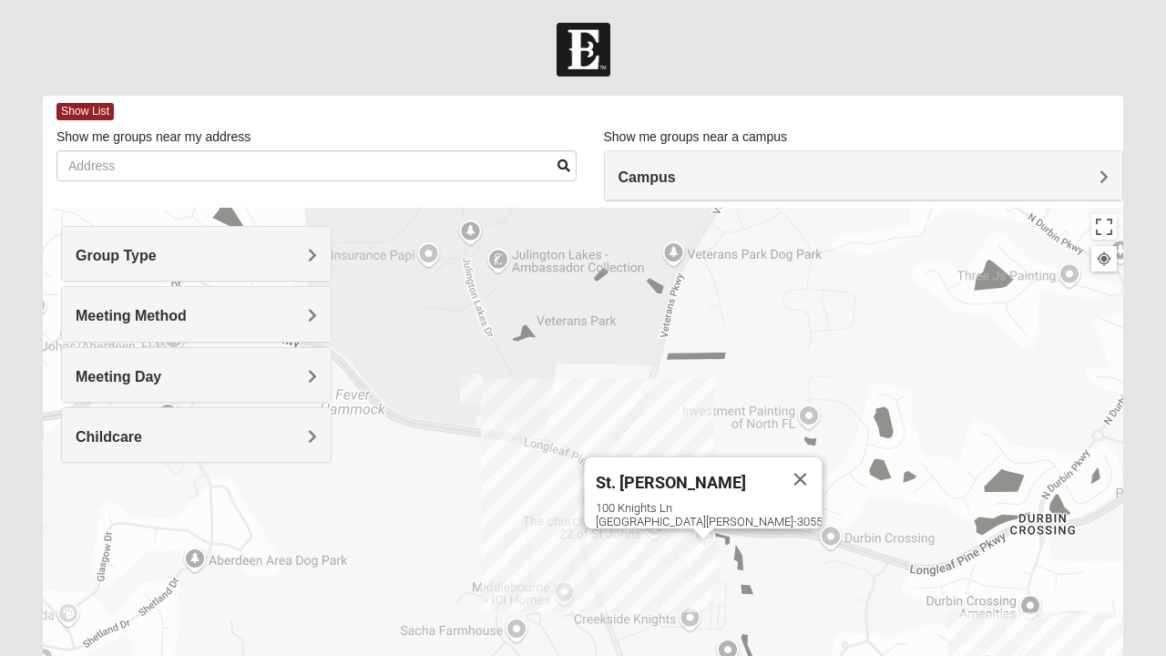
click at [779, 468] on button "Close" at bounding box center [801, 479] width 44 height 44
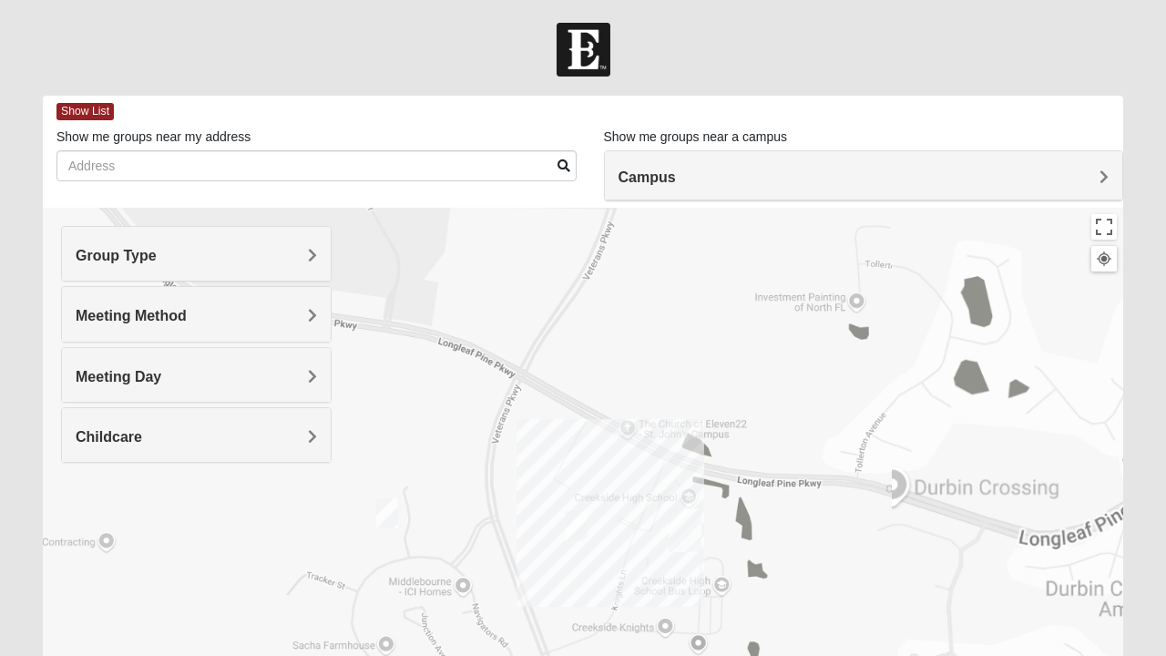
click at [578, 527] on img "Mixed Franzini 32259" at bounding box center [577, 526] width 36 height 45
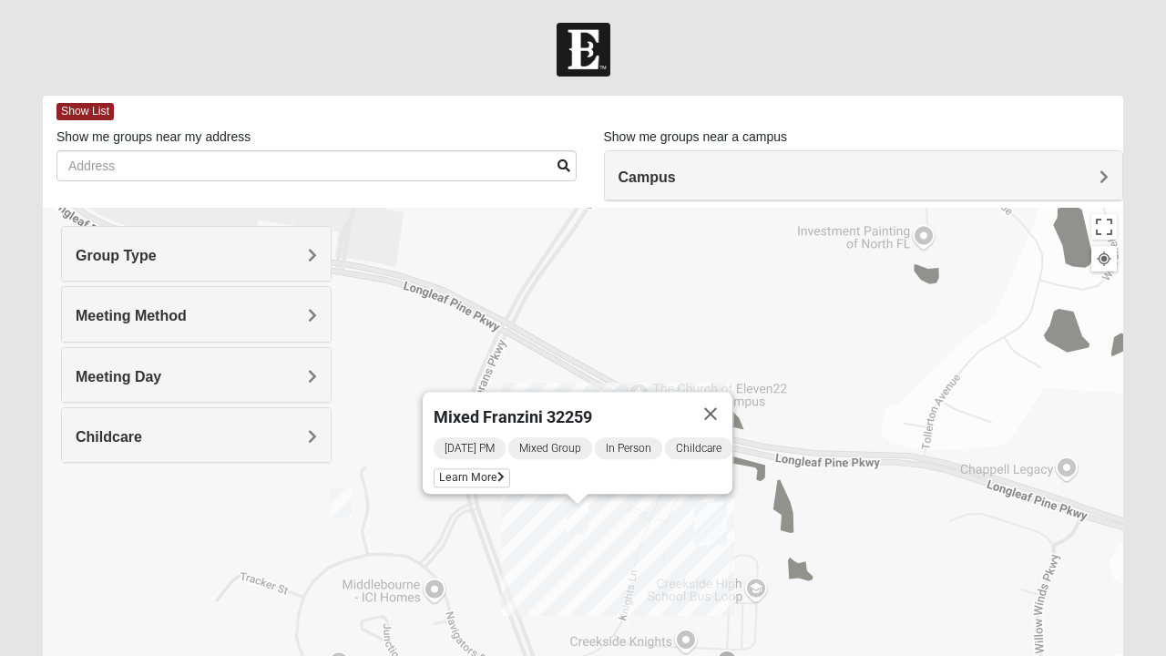
click at [454, 468] on span "Learn More" at bounding box center [472, 477] width 77 height 19
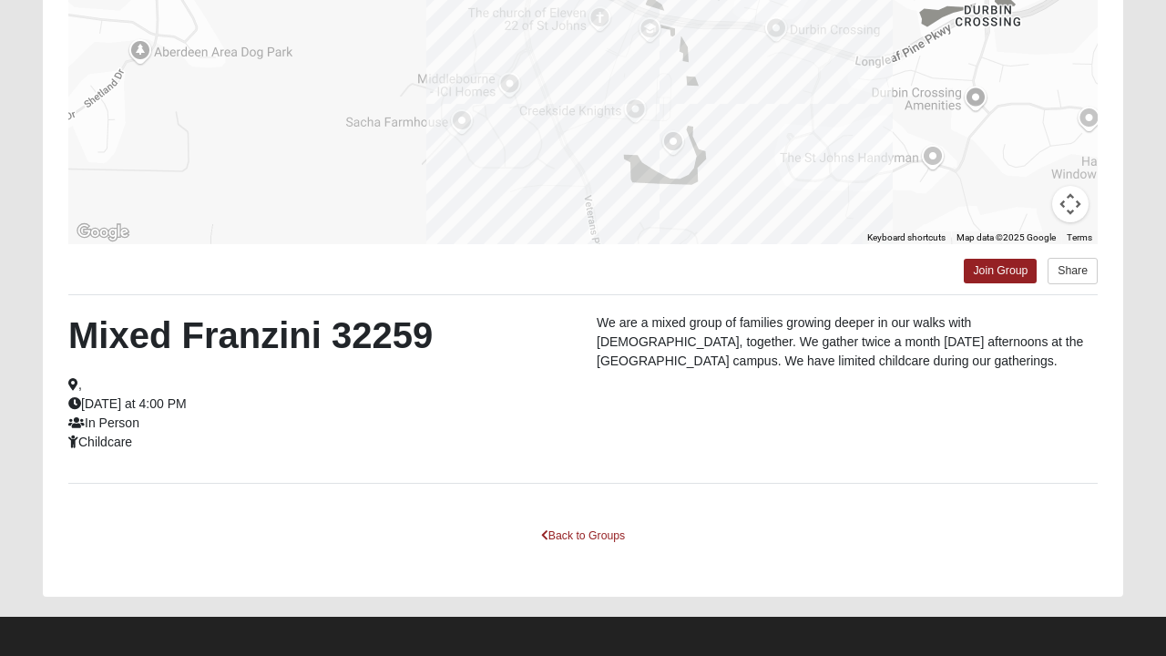
scroll to position [324, 0]
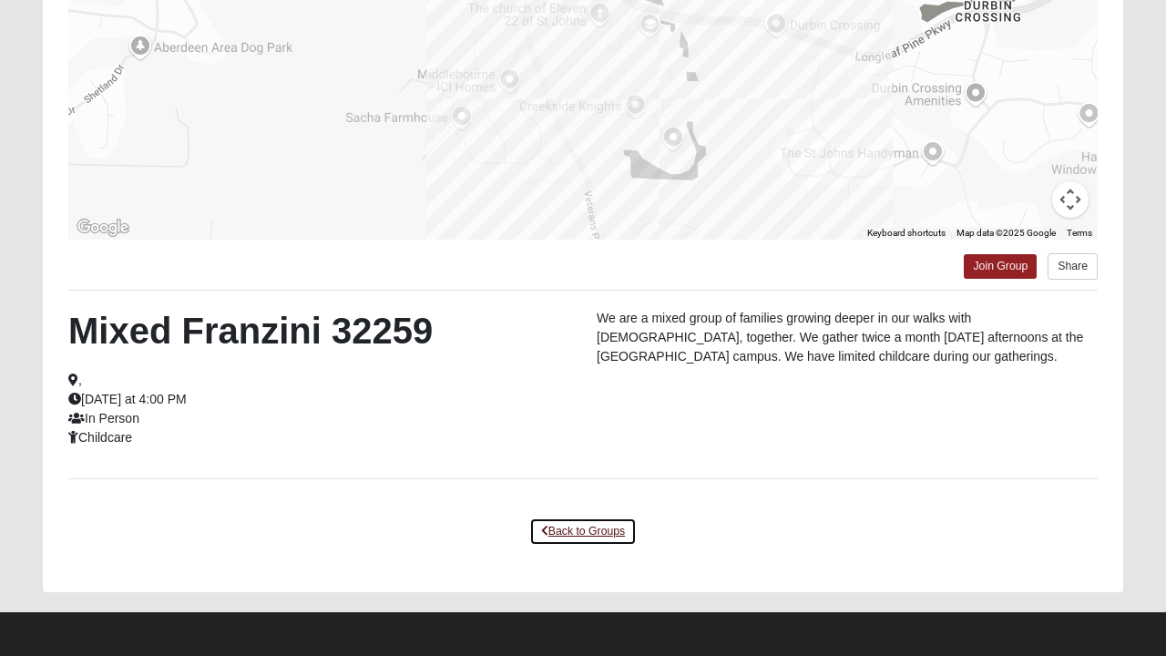
click at [576, 536] on link "Back to Groups" at bounding box center [583, 532] width 108 height 28
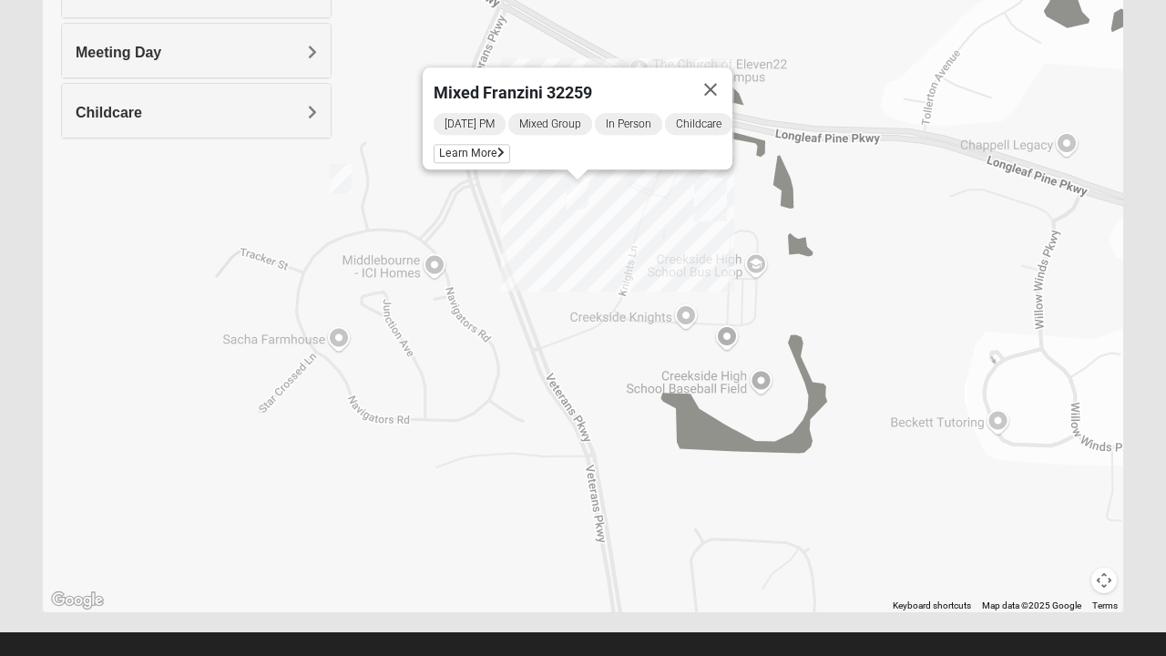
click at [725, 83] on button "Close" at bounding box center [711, 89] width 44 height 44
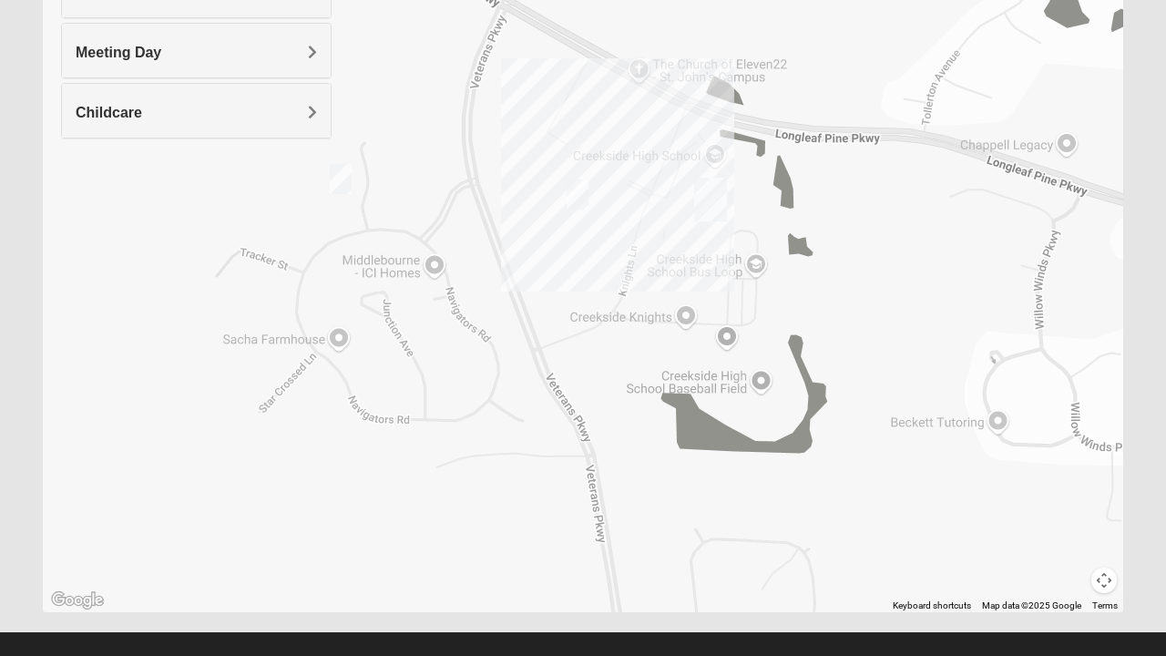
click at [565, 100] on div at bounding box center [583, 247] width 1081 height 729
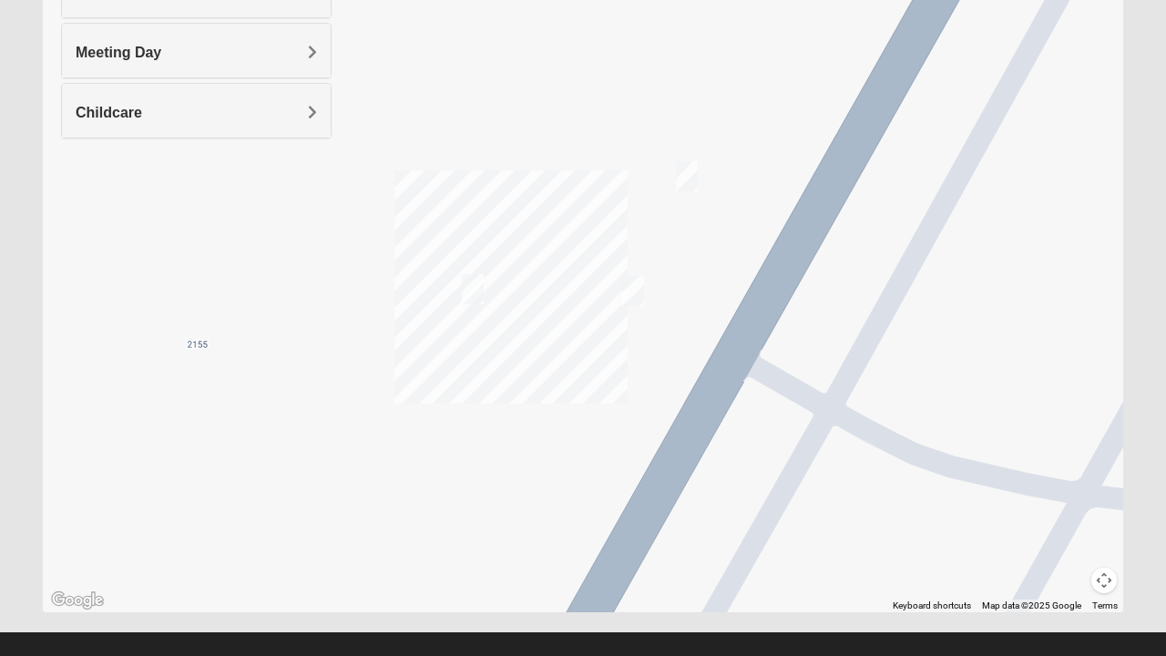
click at [471, 288] on img "On-campus Mixed Galloway 32259" at bounding box center [473, 289] width 36 height 45
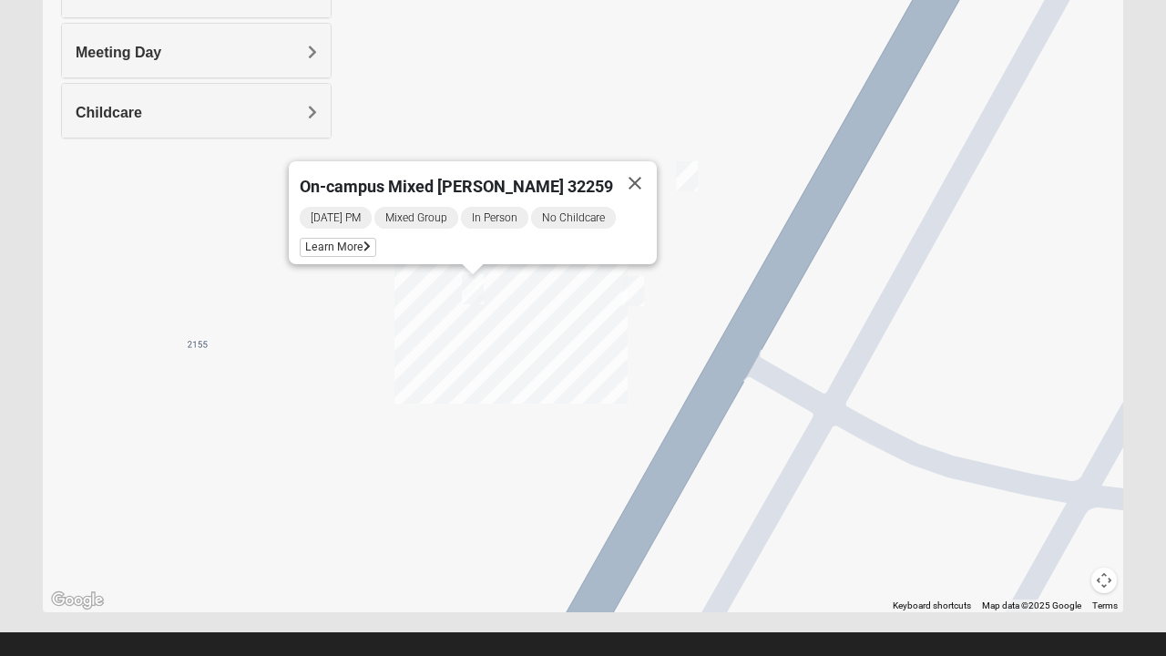
click at [376, 241] on span "Learn More" at bounding box center [338, 247] width 77 height 19
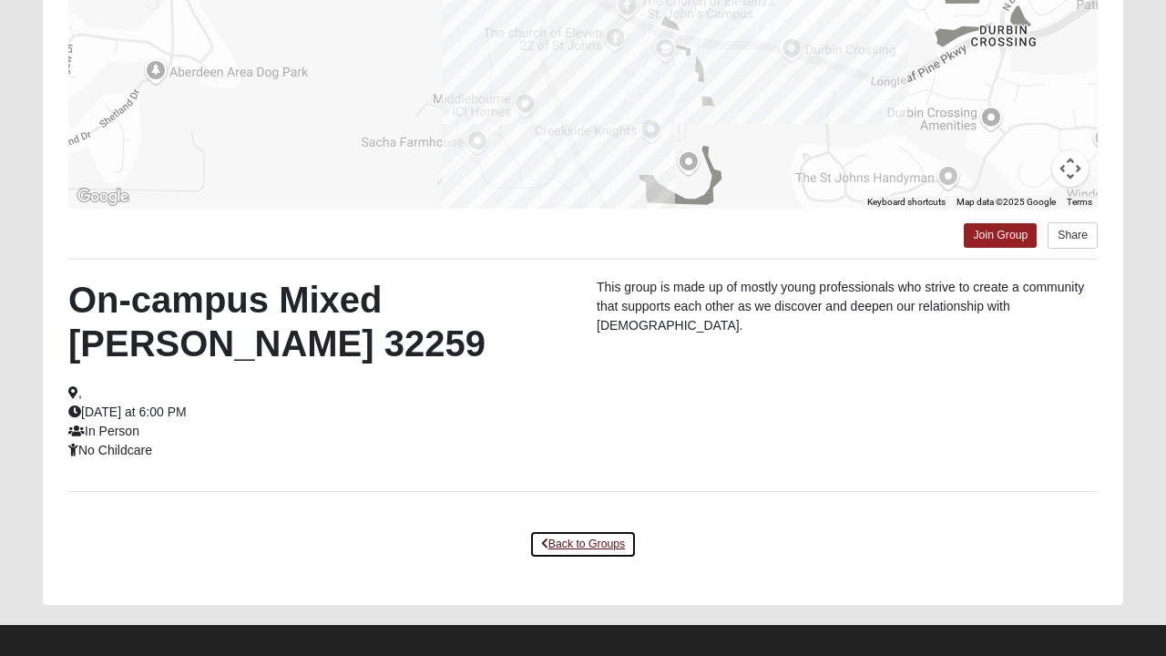
click at [611, 535] on link "Back to Groups" at bounding box center [583, 544] width 108 height 28
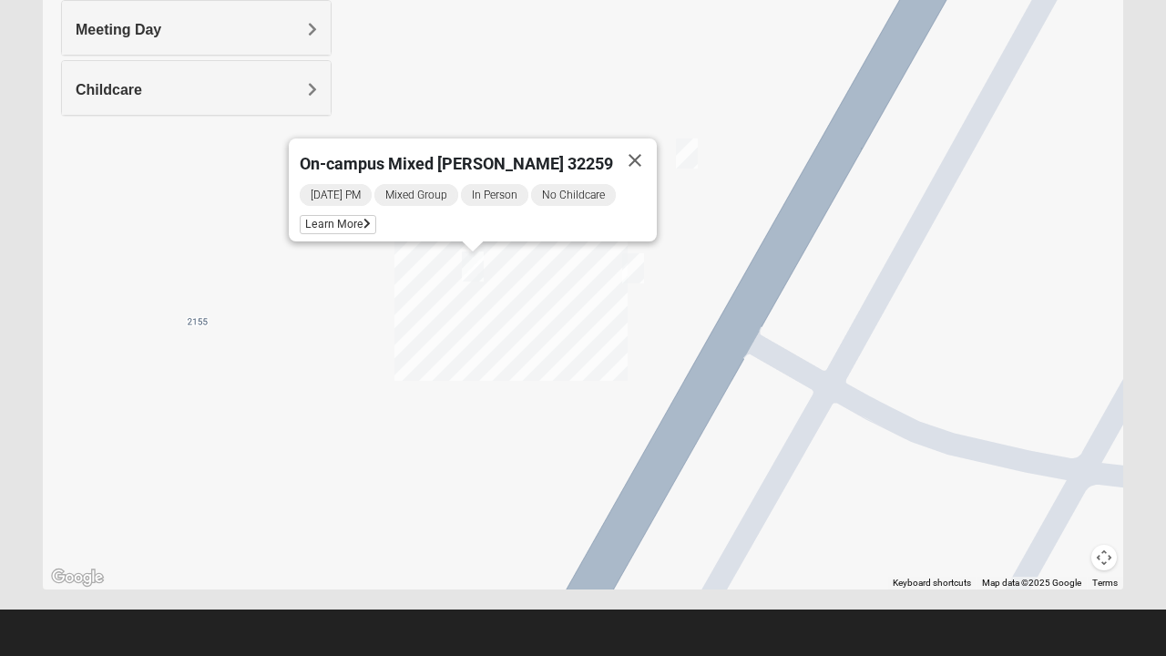
click at [638, 267] on img "On campus Mens Miller 32259" at bounding box center [633, 268] width 36 height 45
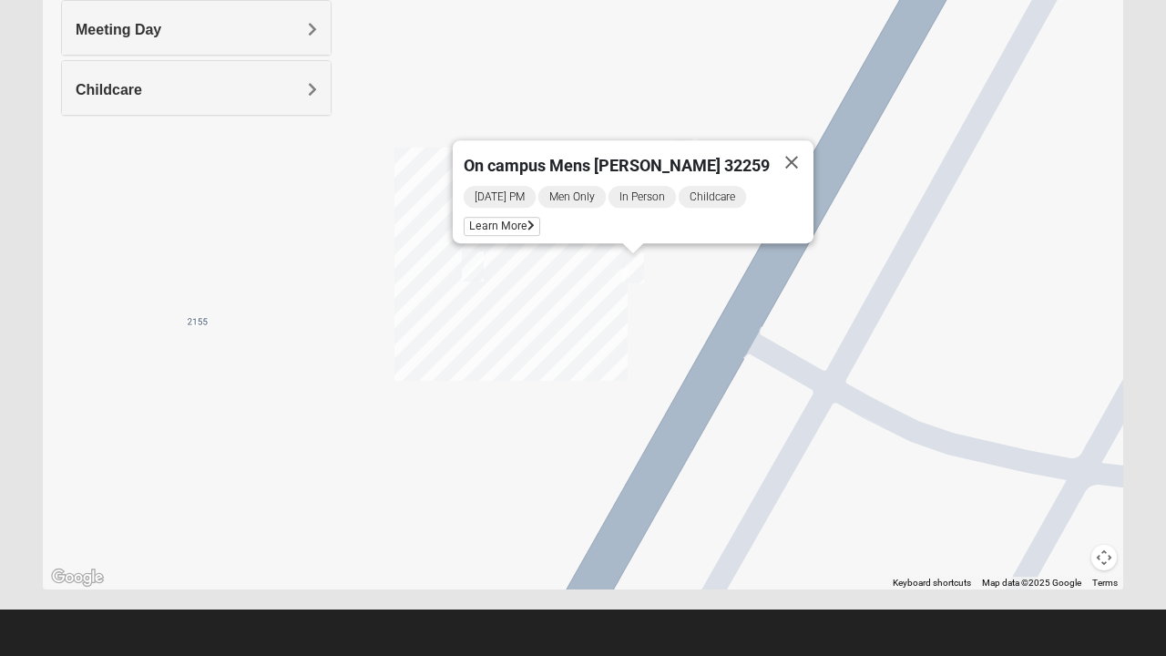
click at [770, 154] on button "Close" at bounding box center [792, 162] width 44 height 44
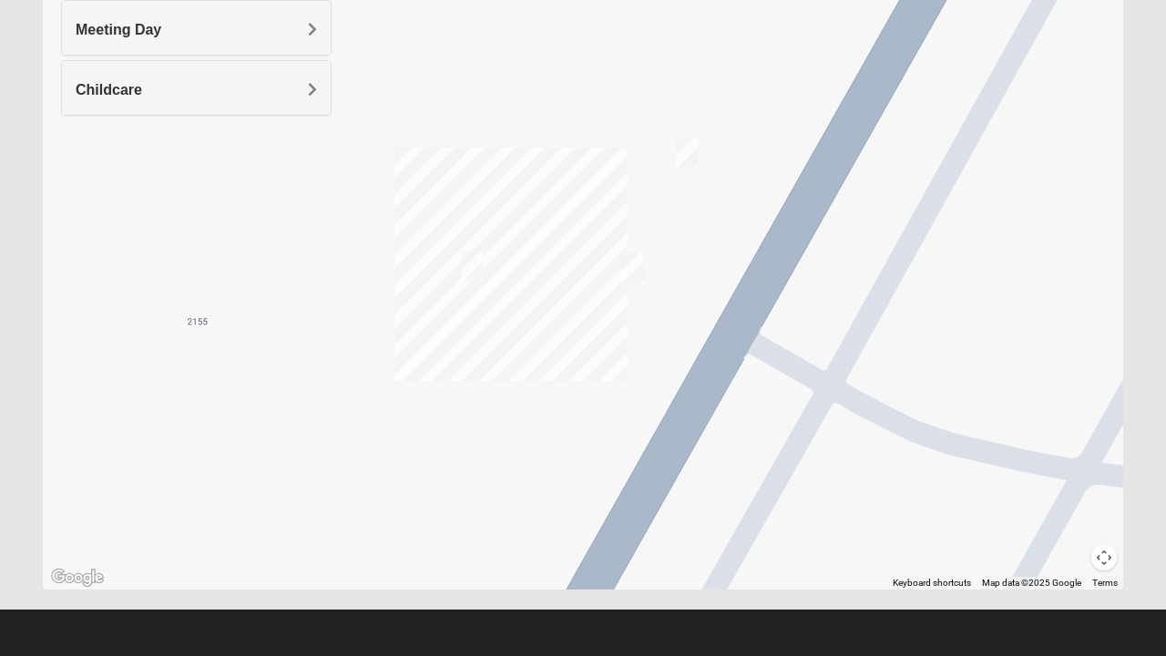
click at [683, 160] on img "On Campus Mens Otts 32259" at bounding box center [687, 153] width 36 height 45
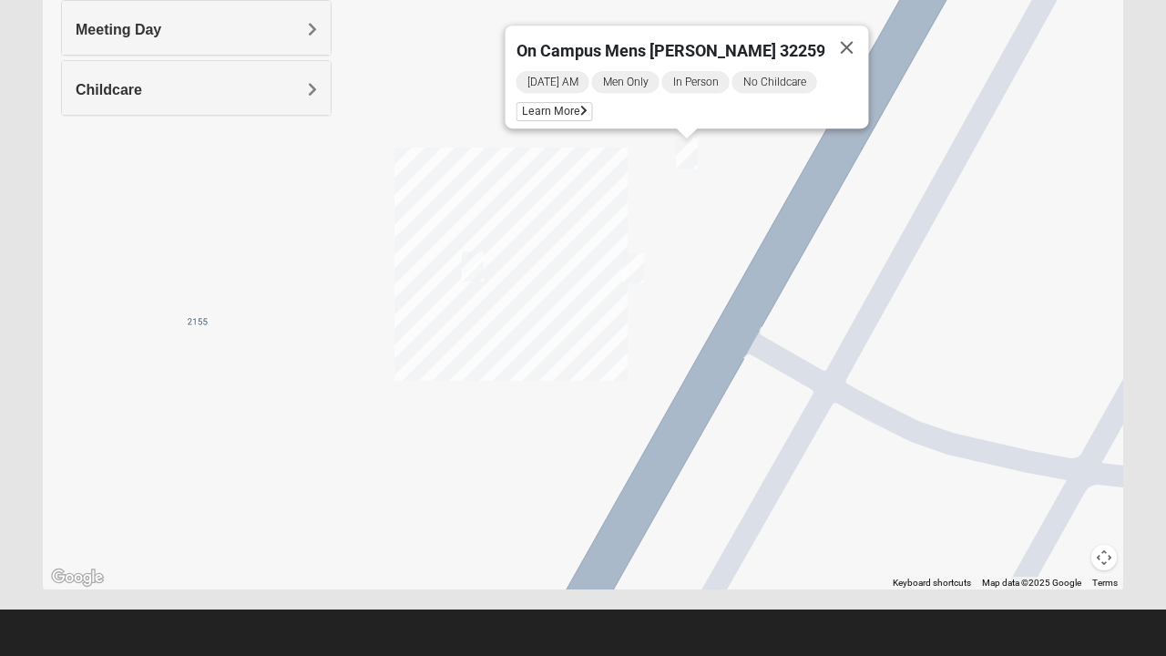
click at [831, 40] on button "Close" at bounding box center [847, 48] width 44 height 44
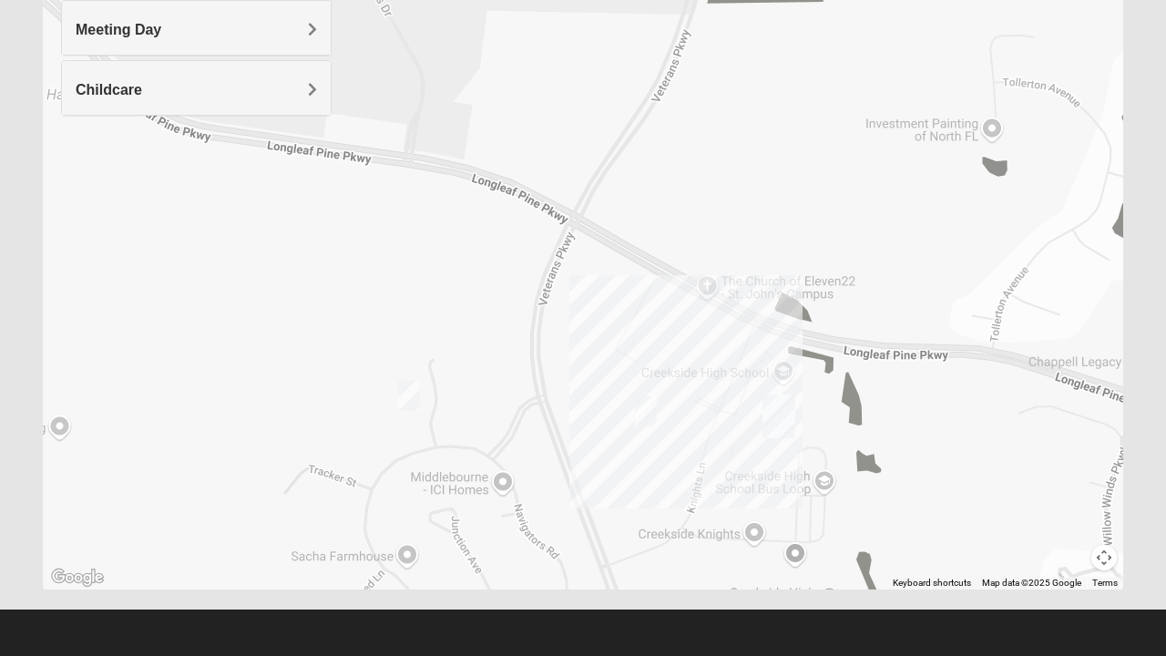
click at [415, 396] on img "Mixed Parks 32259" at bounding box center [409, 396] width 36 height 45
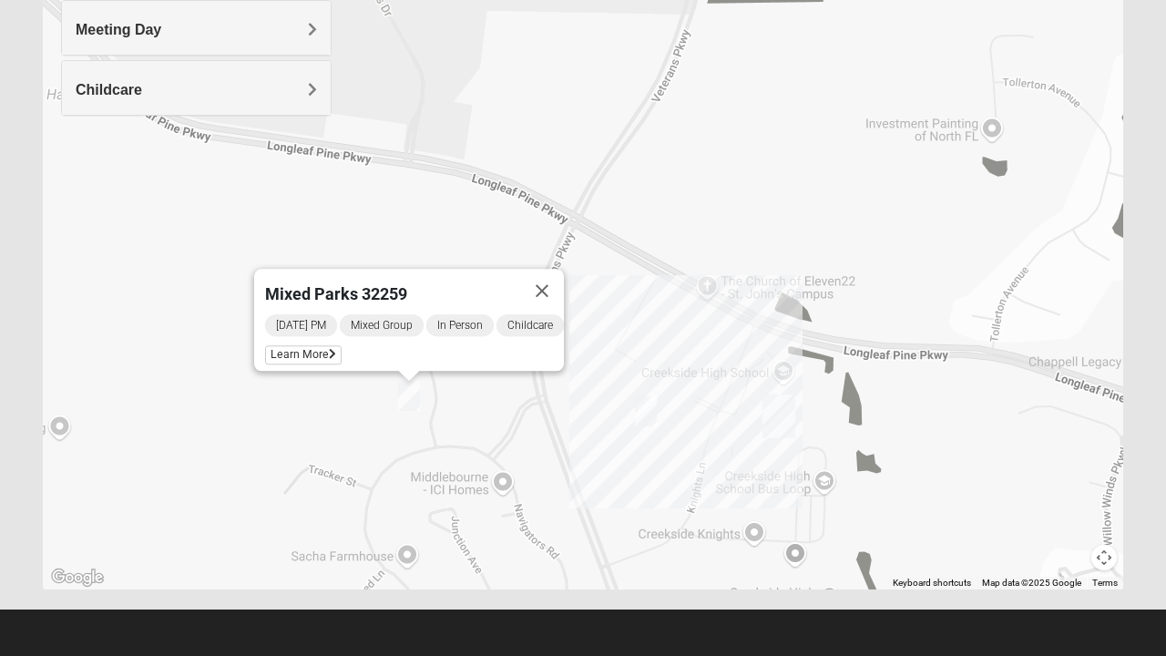
click at [309, 348] on span "Learn More" at bounding box center [303, 354] width 77 height 19
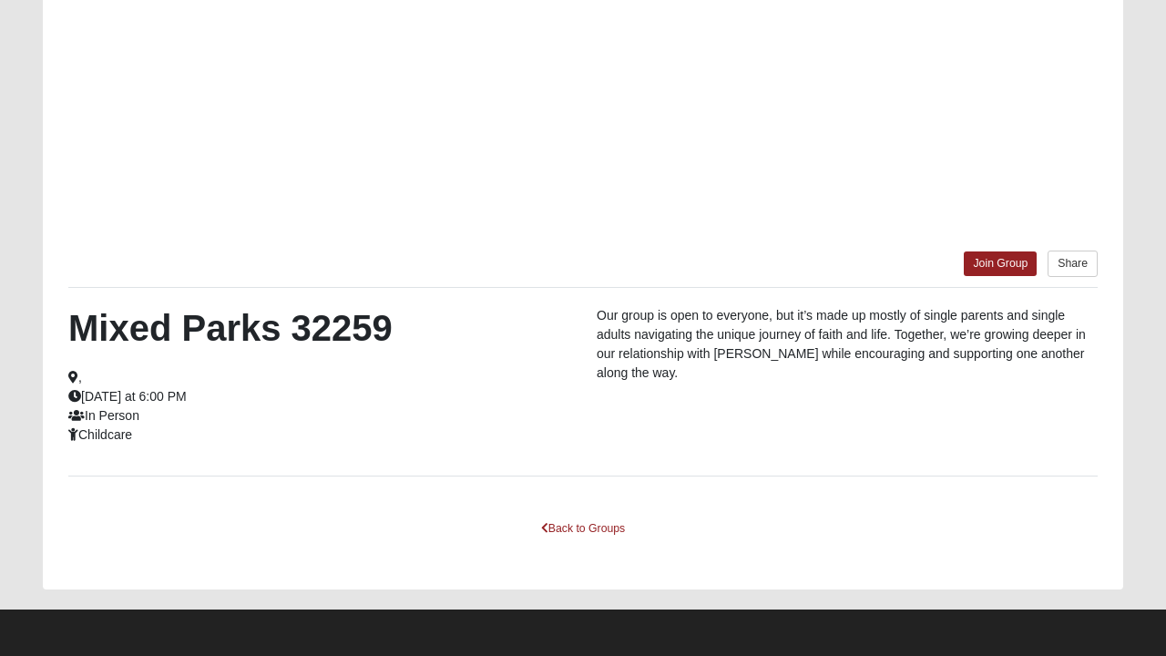
scroll to position [267, 0]
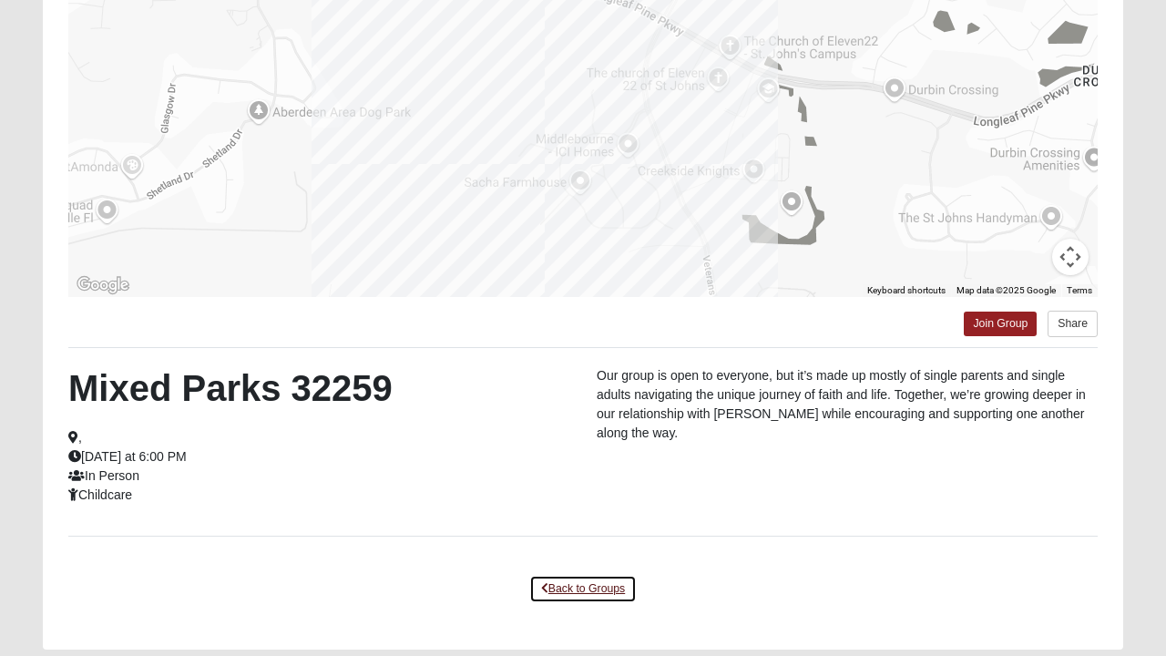
click at [586, 592] on link "Back to Groups" at bounding box center [583, 589] width 108 height 28
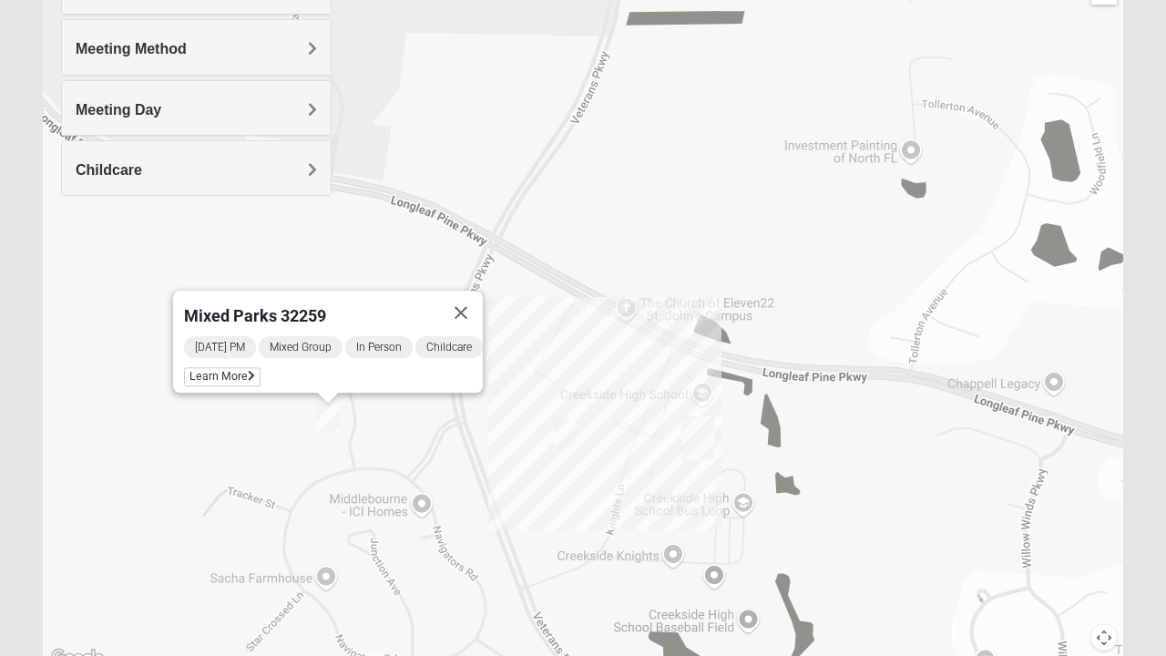
click at [483, 307] on button "Close" at bounding box center [461, 313] width 44 height 44
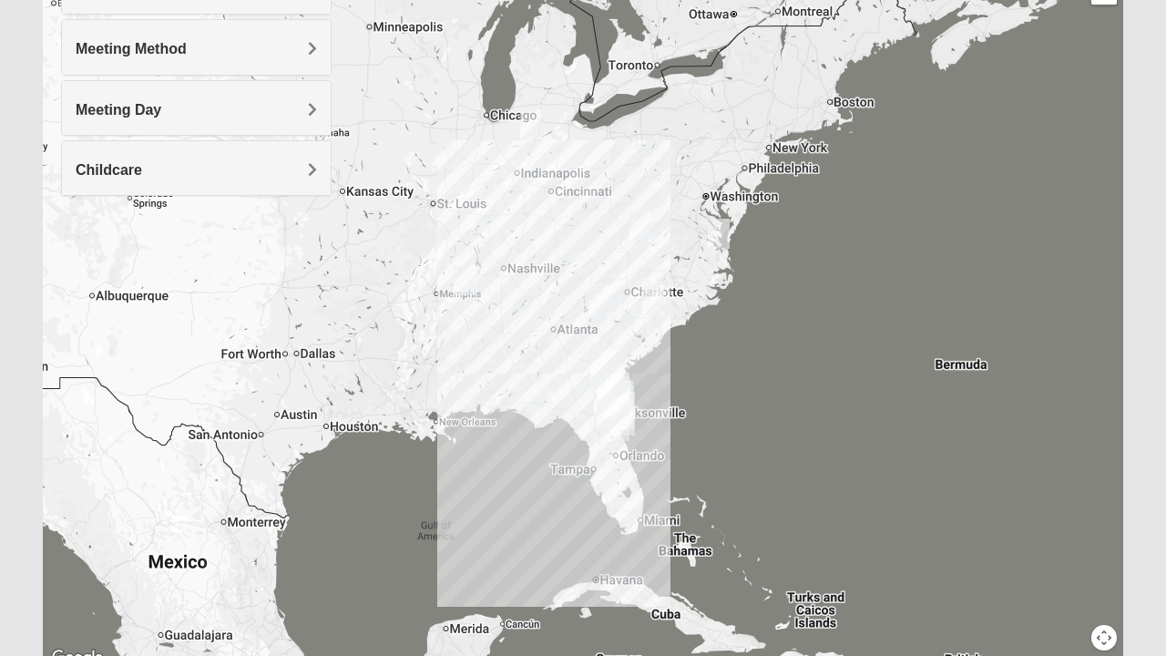
click at [607, 486] on div at bounding box center [583, 305] width 1081 height 729
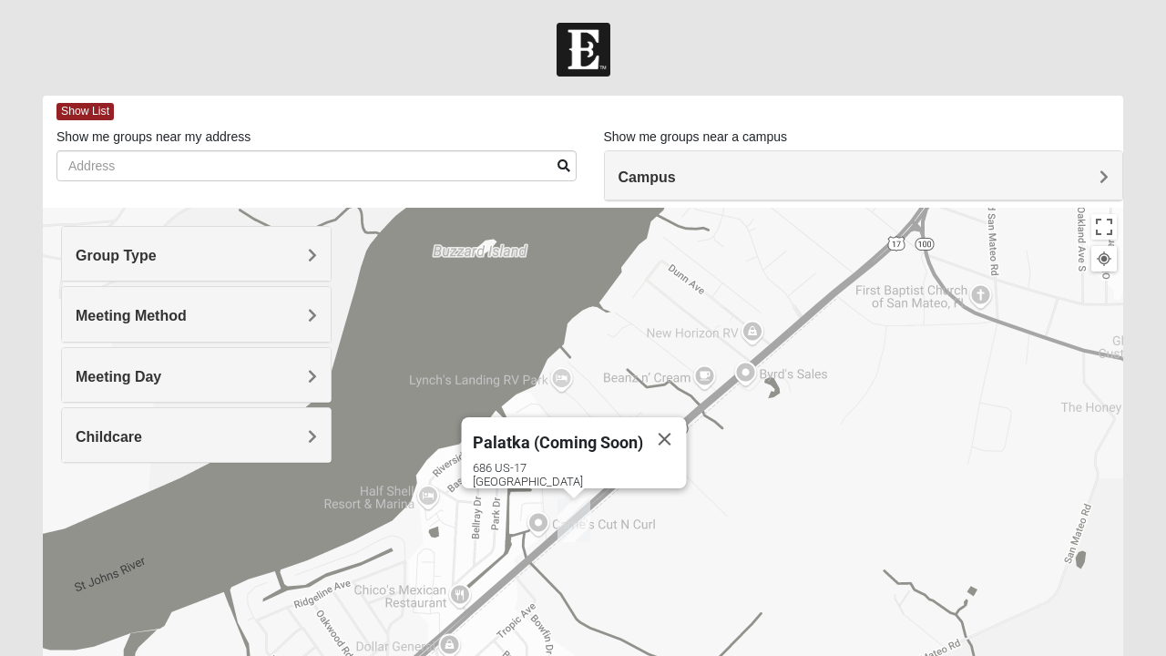
scroll to position [347, 0]
